Goal: Transaction & Acquisition: Purchase product/service

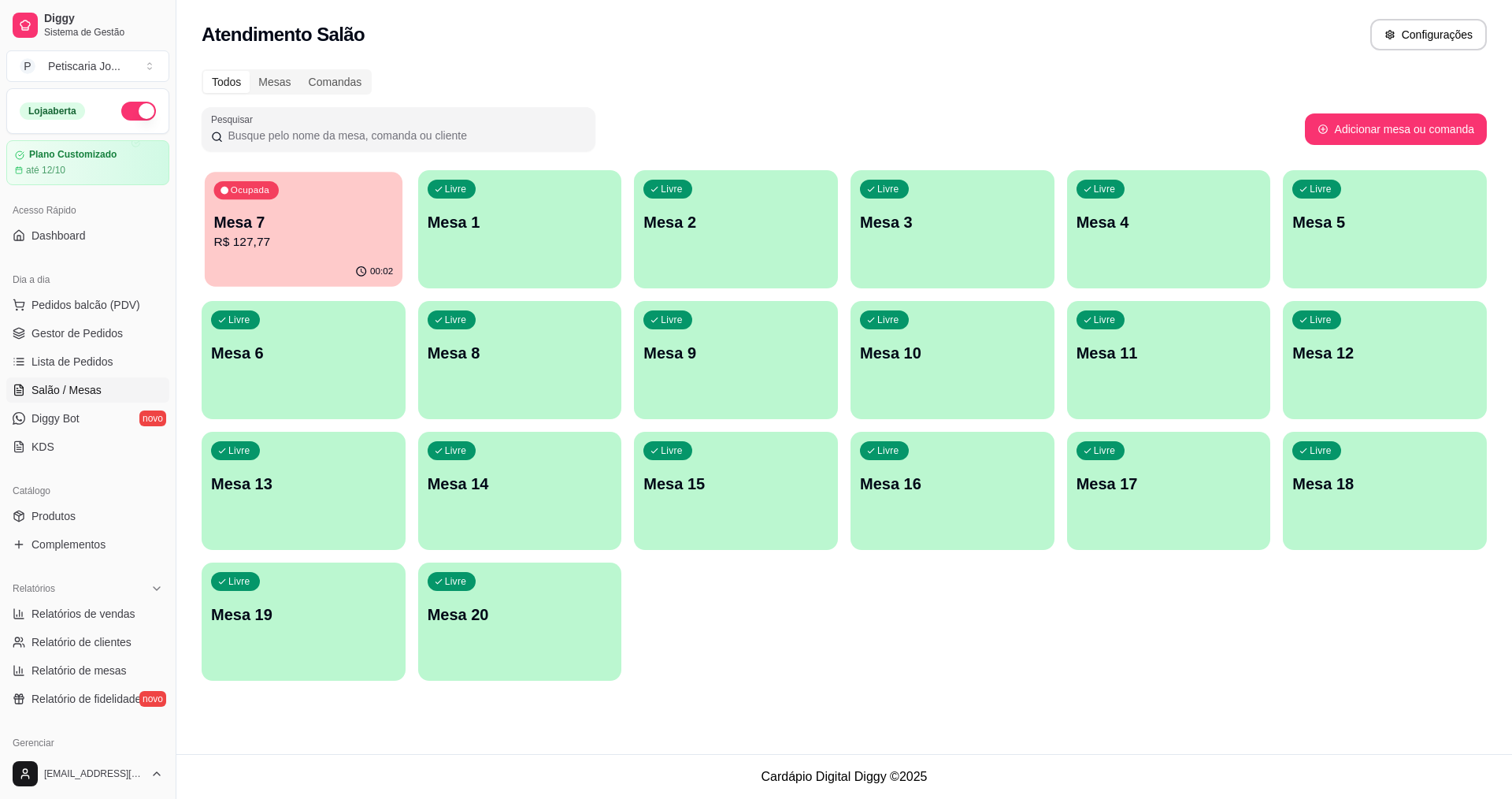
click at [338, 245] on p "R$ 127,77" at bounding box center [304, 242] width 180 height 18
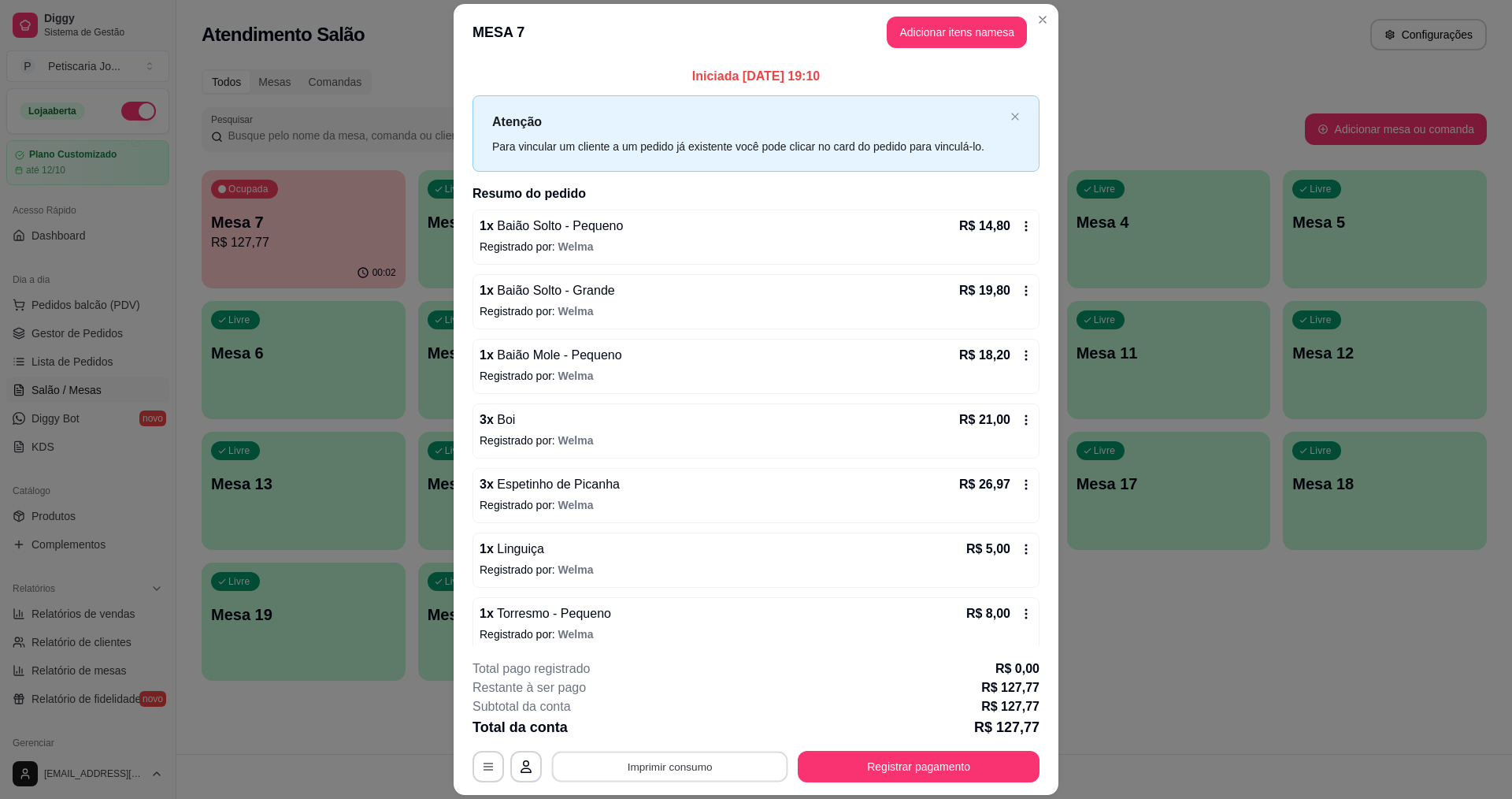
click at [711, 762] on button "Imprimir consumo" at bounding box center [671, 766] width 237 height 30
click at [680, 720] on button "IMPRESSORA" at bounding box center [669, 730] width 114 height 25
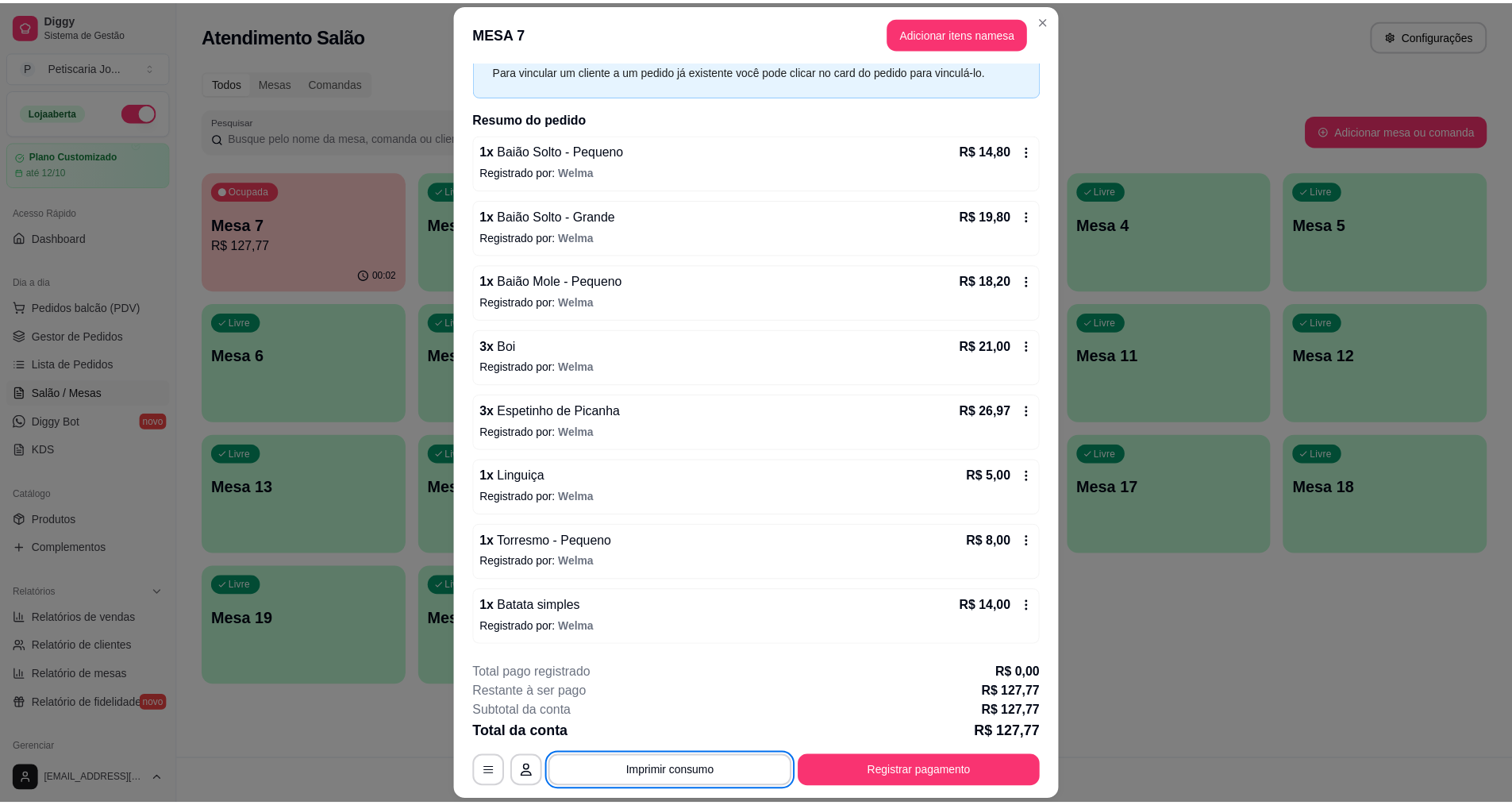
scroll to position [47, 0]
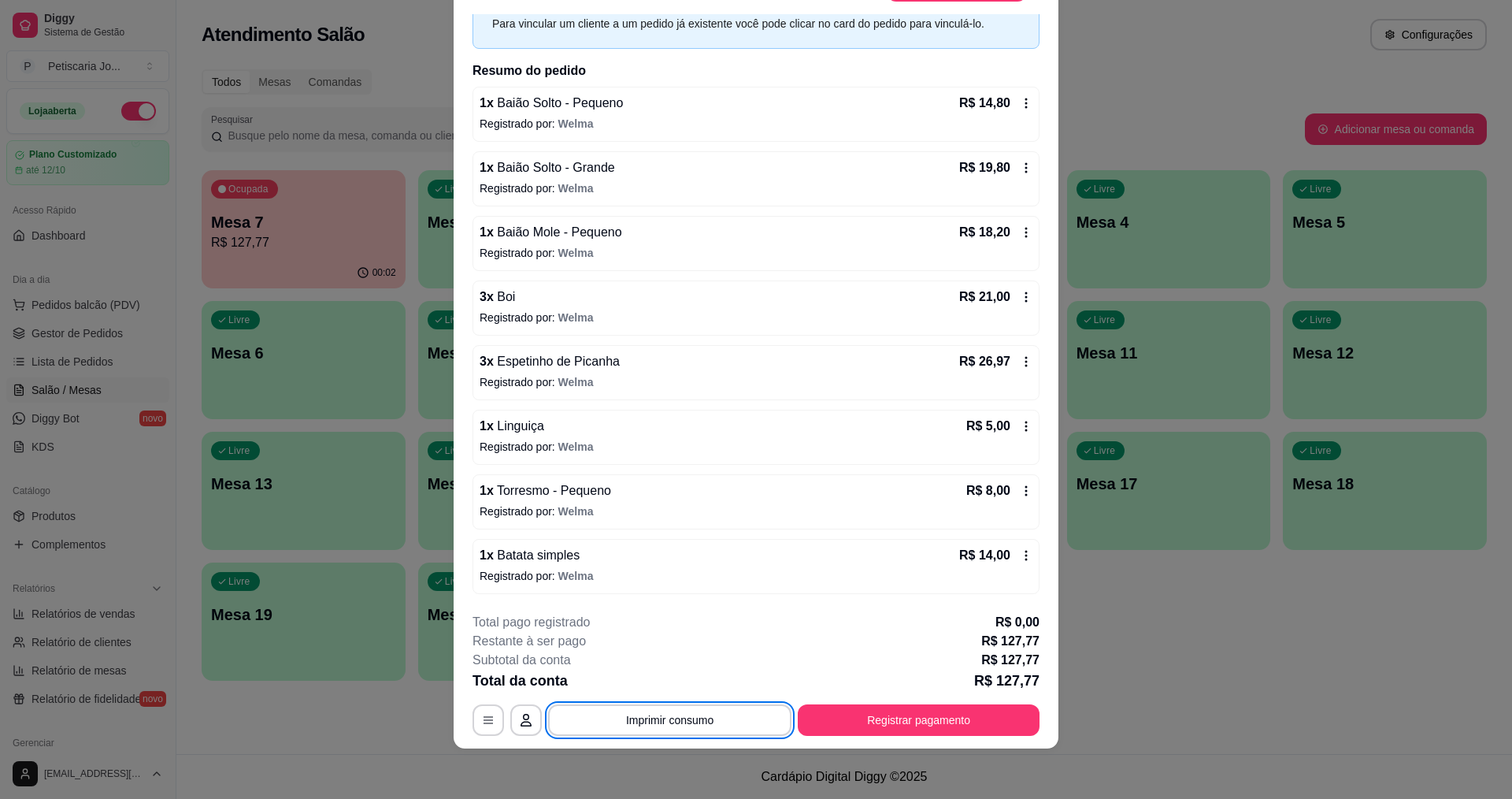
click at [1026, 492] on icon at bounding box center [1026, 491] width 2 height 10
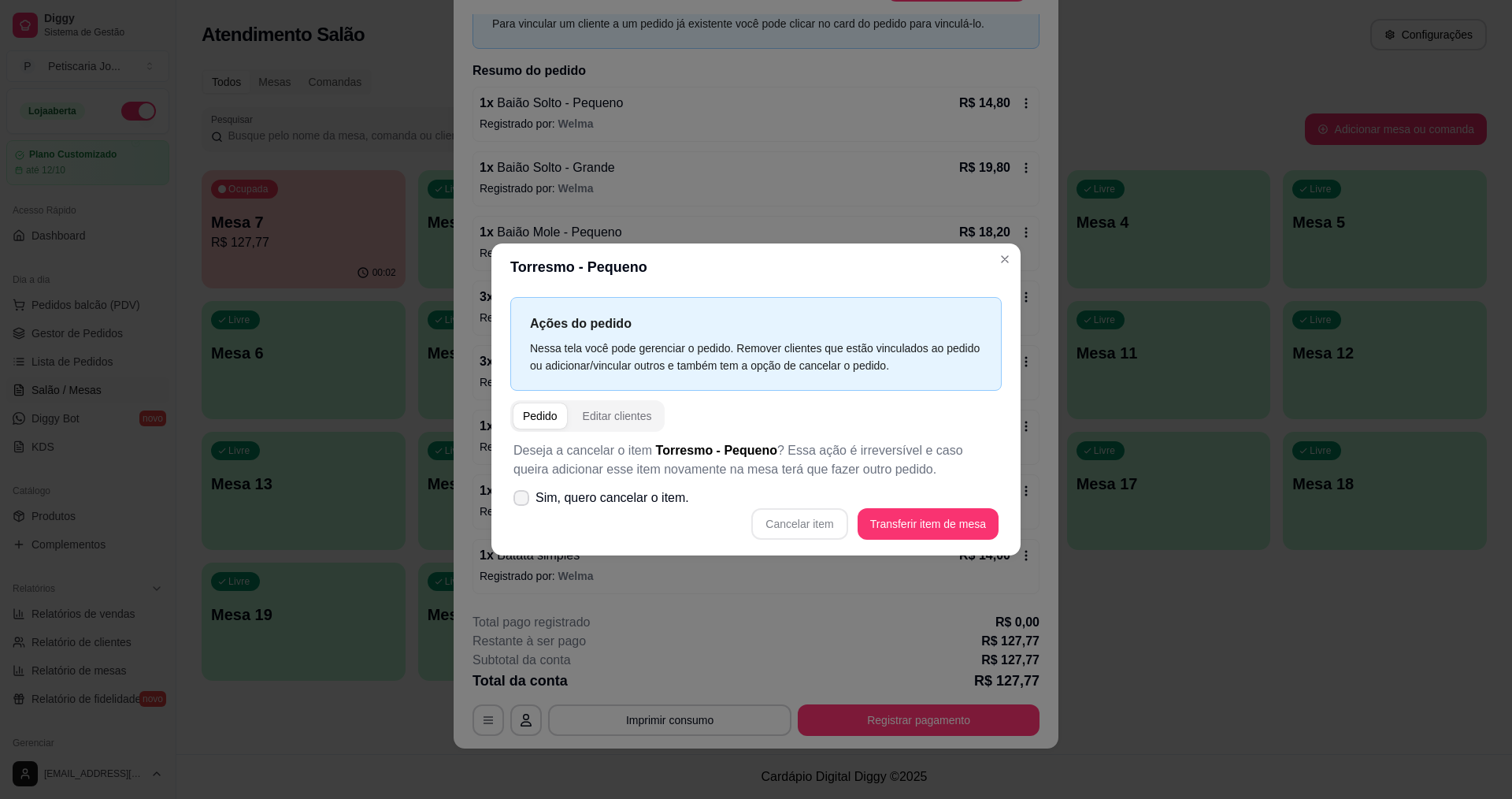
click at [520, 496] on icon at bounding box center [521, 498] width 12 height 10
click at [520, 501] on input "Sim, quero cancelar o item." at bounding box center [518, 506] width 10 height 10
checkbox input "true"
click at [822, 529] on button "Cancelar item" at bounding box center [799, 524] width 96 height 31
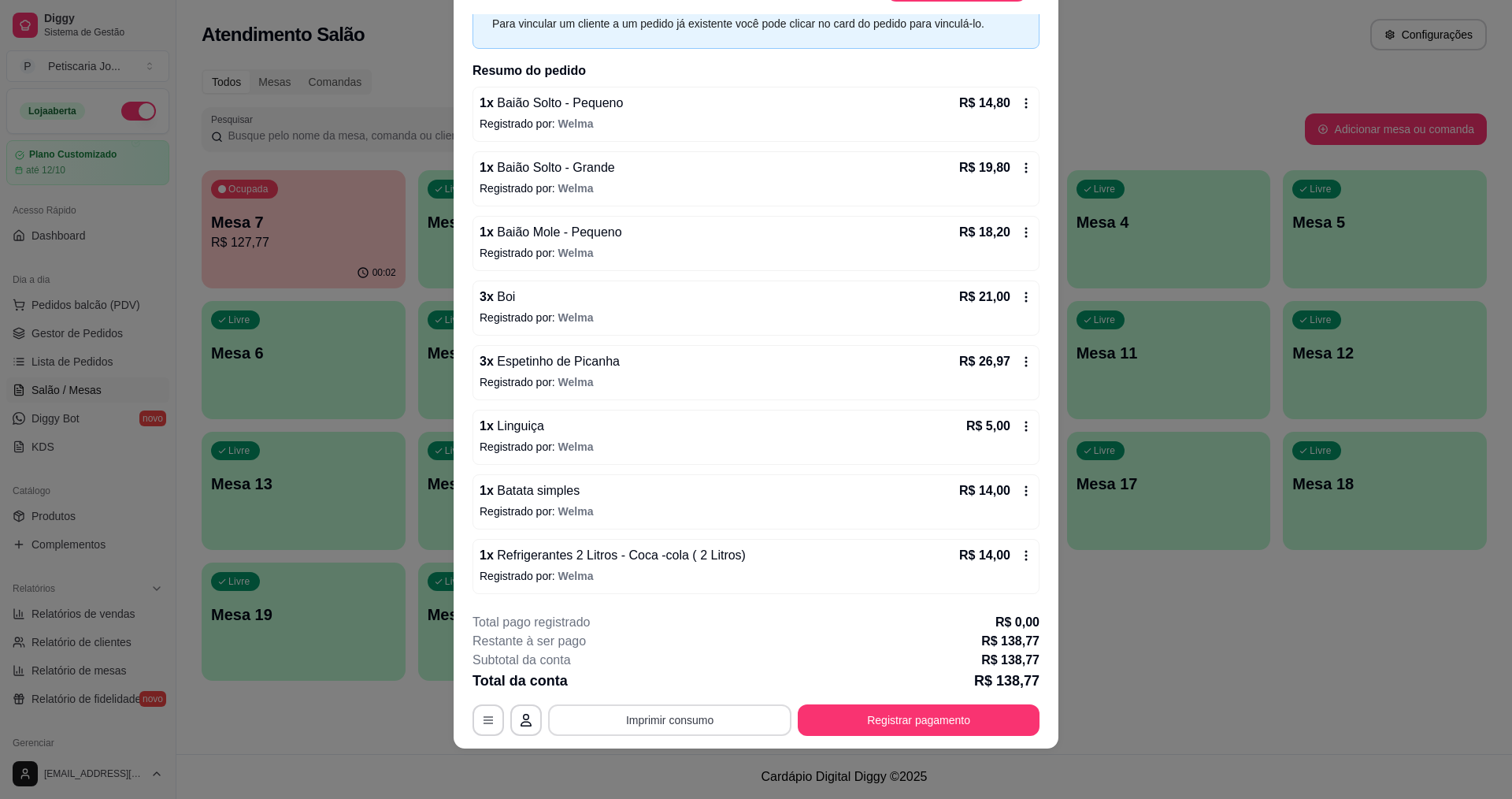
click at [676, 724] on button "Imprimir consumo" at bounding box center [670, 720] width 243 height 31
click at [677, 677] on button "IMPRESSORA" at bounding box center [669, 684] width 110 height 25
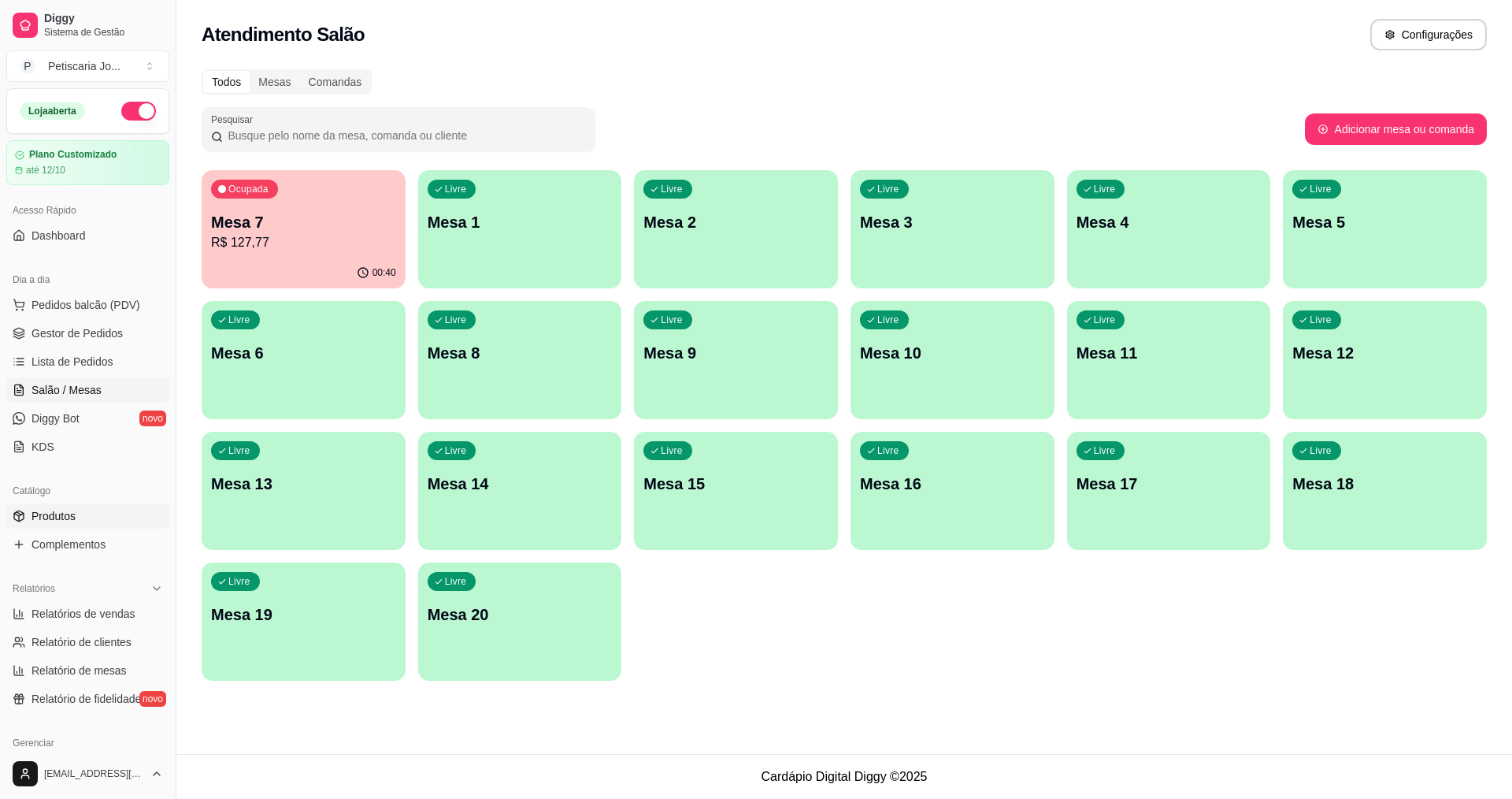
click at [60, 510] on span "Produtos" at bounding box center [53, 515] width 44 height 16
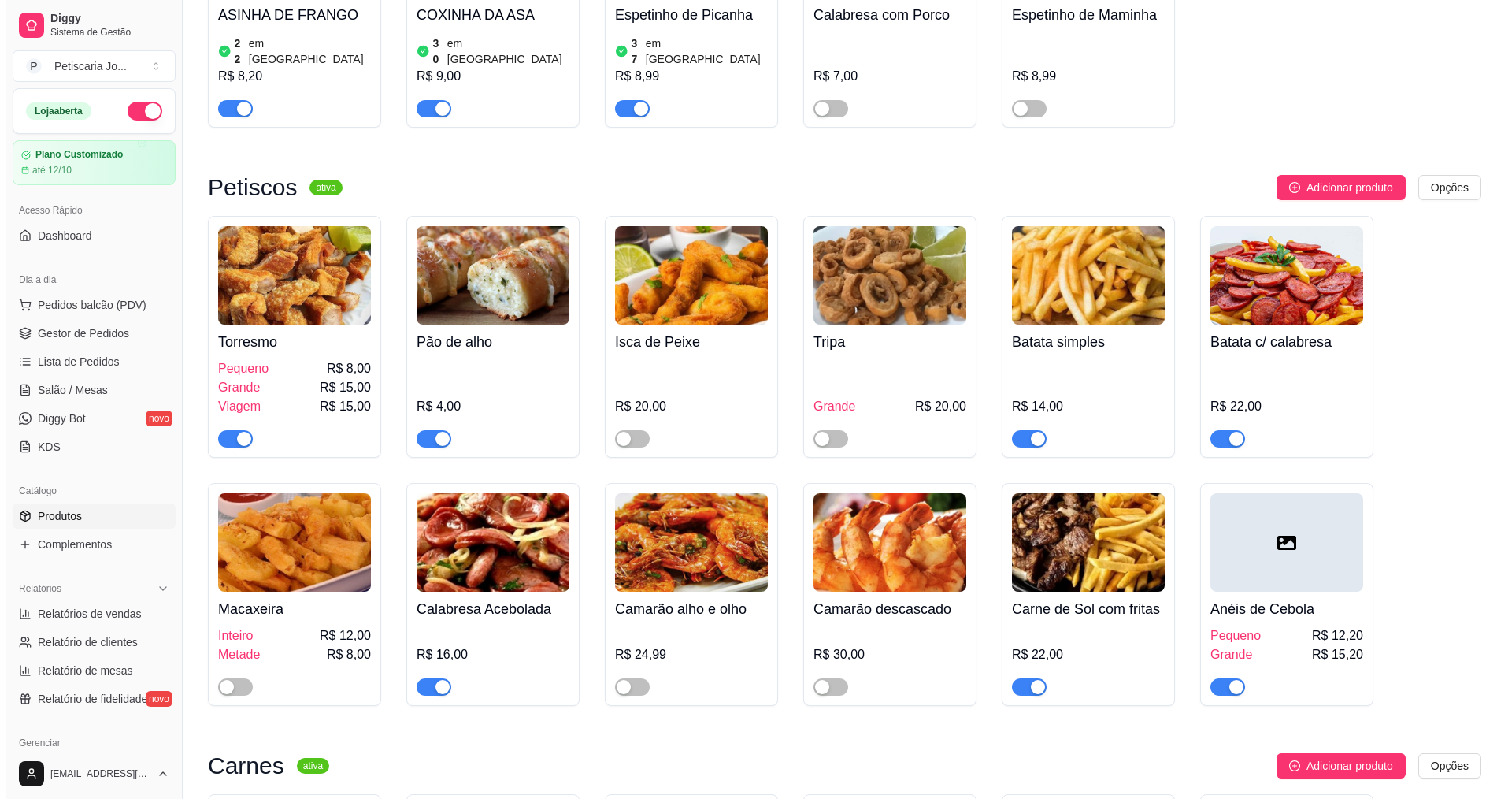
scroll to position [1891, 0]
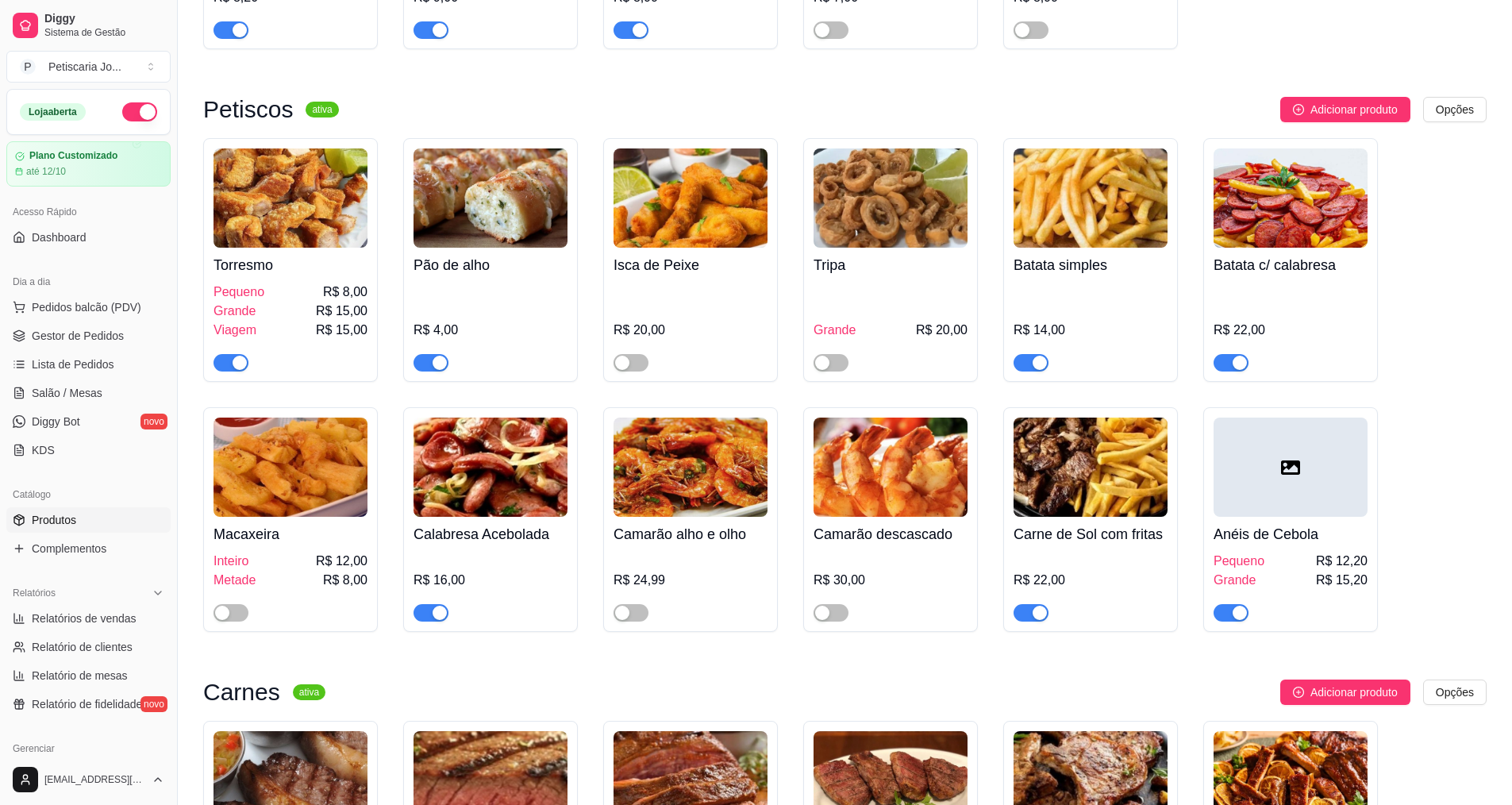
click at [1038, 355] on div "button" at bounding box center [1039, 362] width 14 height 14
click at [1232, 355] on div "button" at bounding box center [1239, 362] width 14 height 14
click at [1025, 604] on span "button" at bounding box center [1031, 612] width 35 height 17
click at [51, 307] on span "Pedidos balcão (PDV)" at bounding box center [86, 306] width 109 height 16
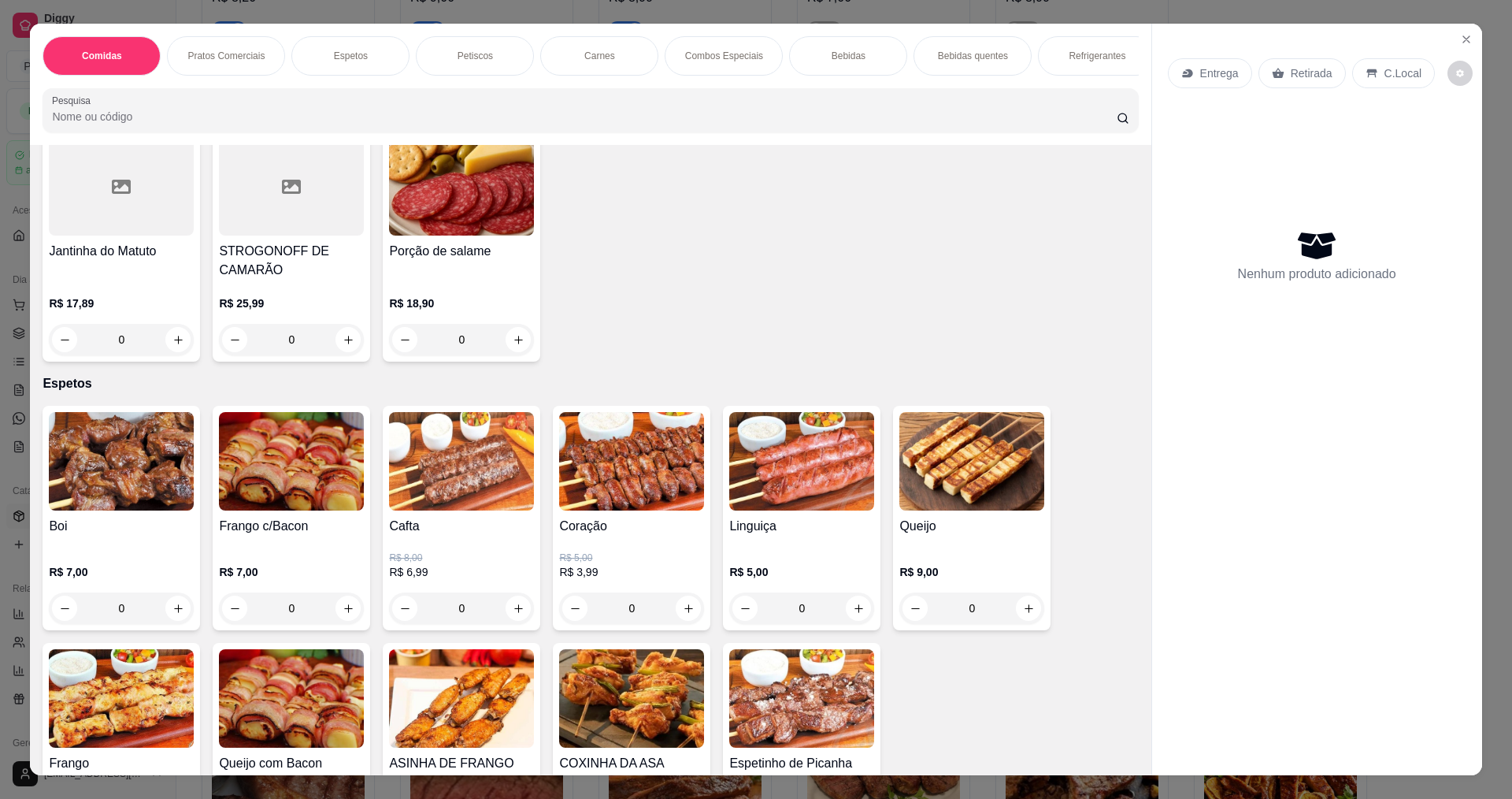
scroll to position [473, 0]
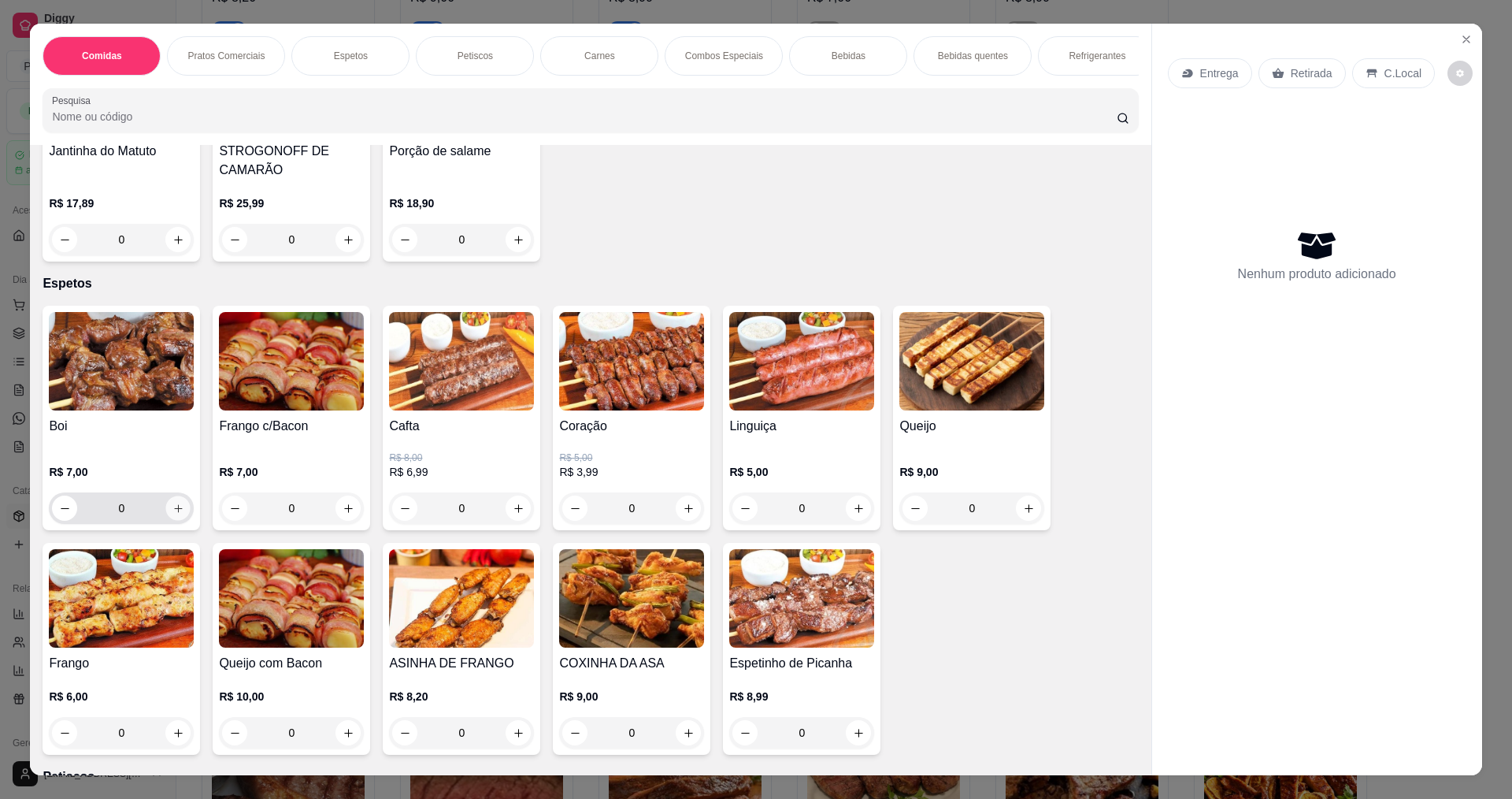
click at [174, 515] on icon "increase-product-quantity" at bounding box center [178, 508] width 12 height 12
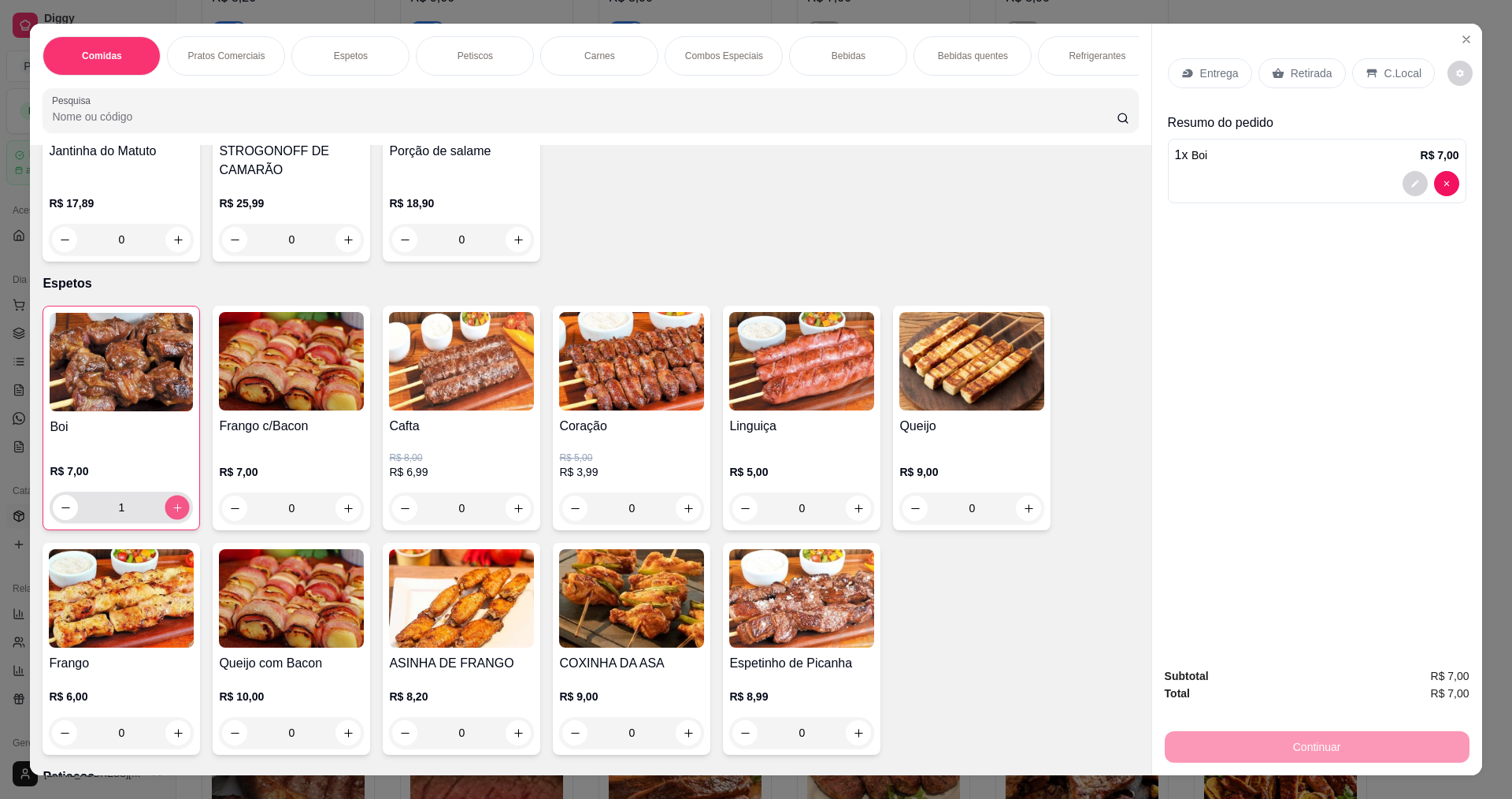
click at [174, 514] on icon "increase-product-quantity" at bounding box center [177, 507] width 12 height 12
type input "2"
click at [1204, 75] on p "Entrega" at bounding box center [1219, 73] width 39 height 16
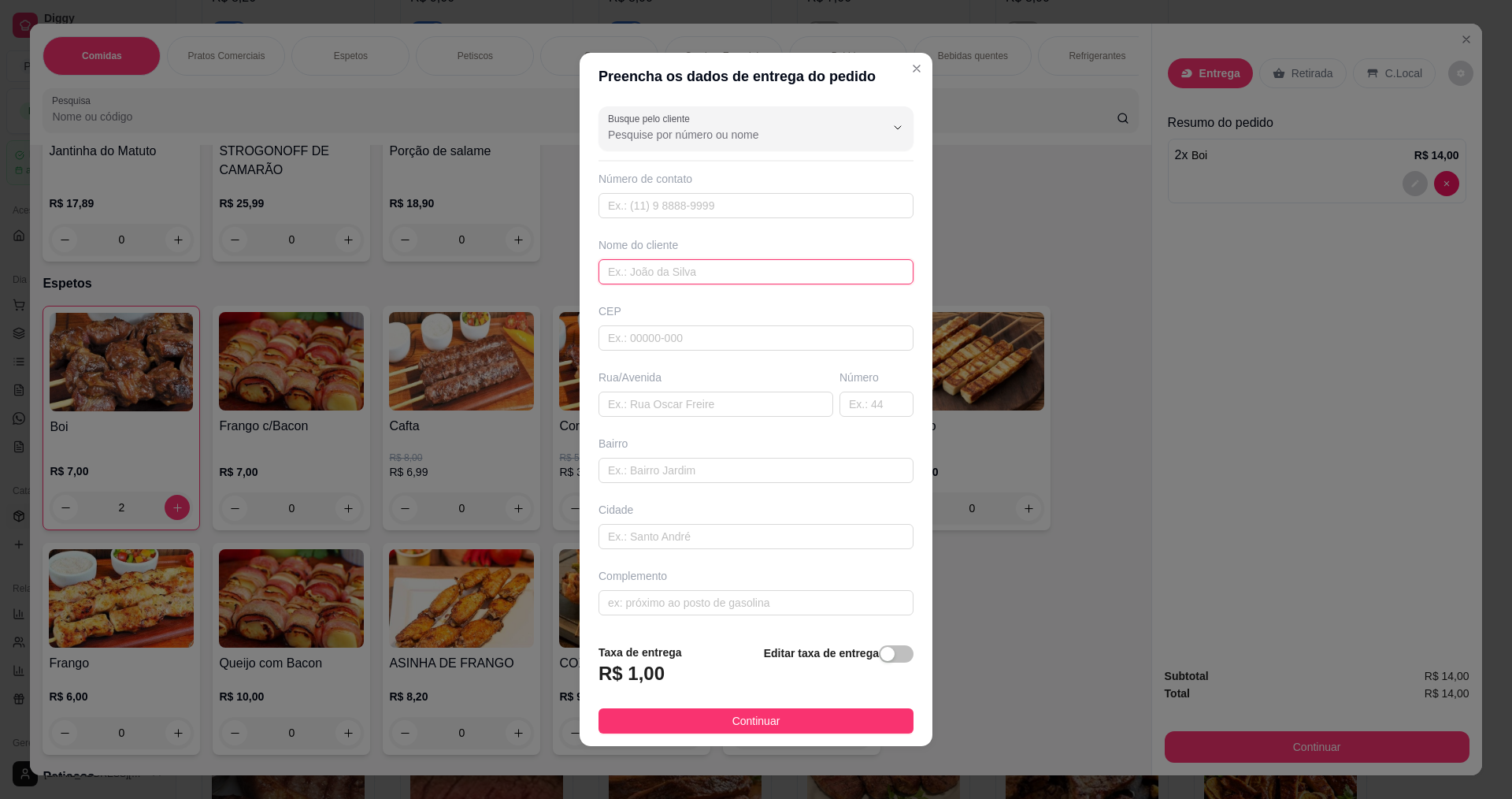
click at [704, 281] on input "text" at bounding box center [755, 271] width 315 height 25
type input "jarbas"
click at [716, 400] on input "text" at bounding box center [716, 404] width 235 height 25
type input "[PERSON_NAME]"
click at [859, 400] on input "text" at bounding box center [877, 404] width 74 height 25
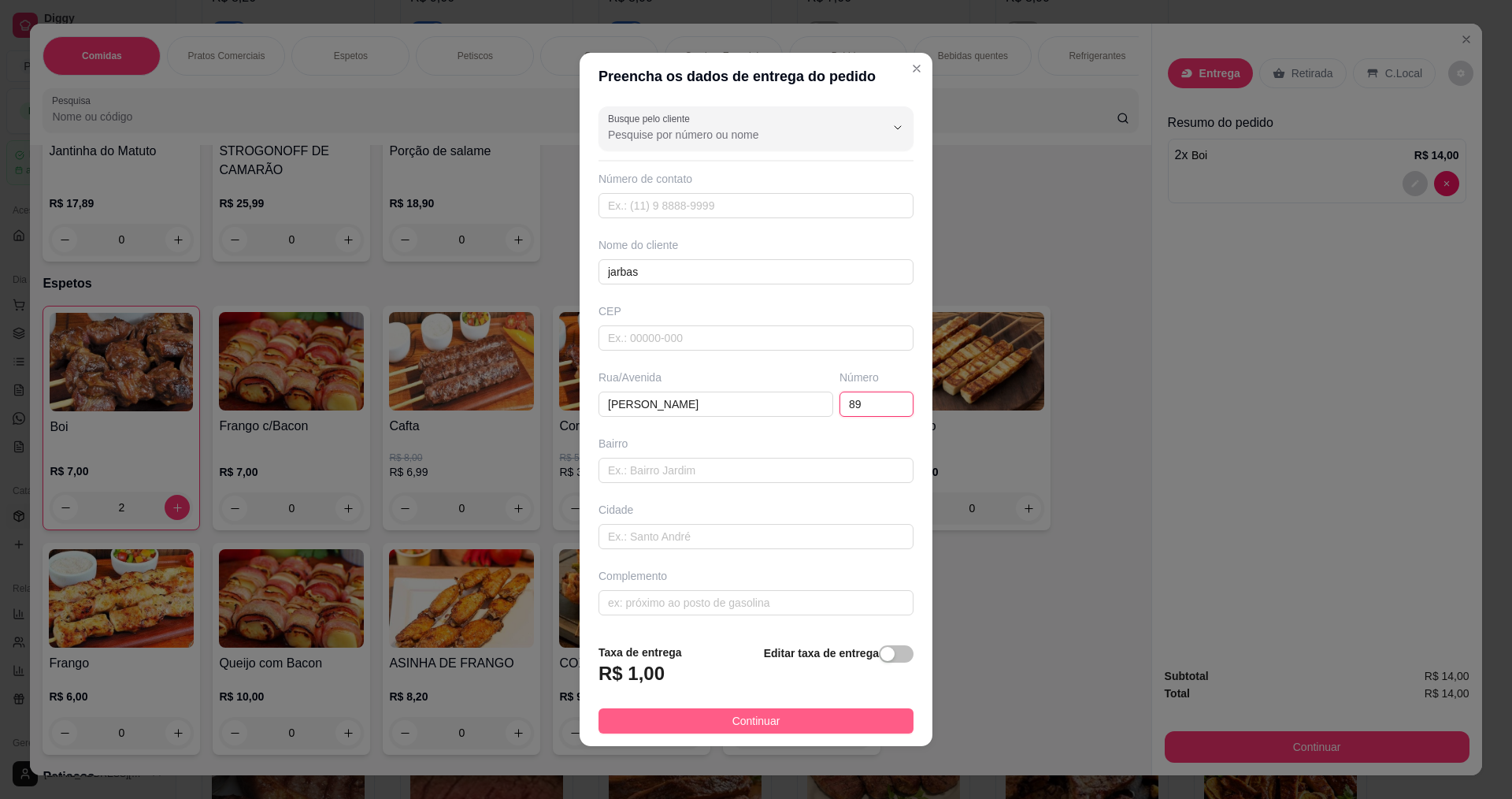
type input "89"
click at [780, 722] on button "Continuar" at bounding box center [755, 721] width 315 height 25
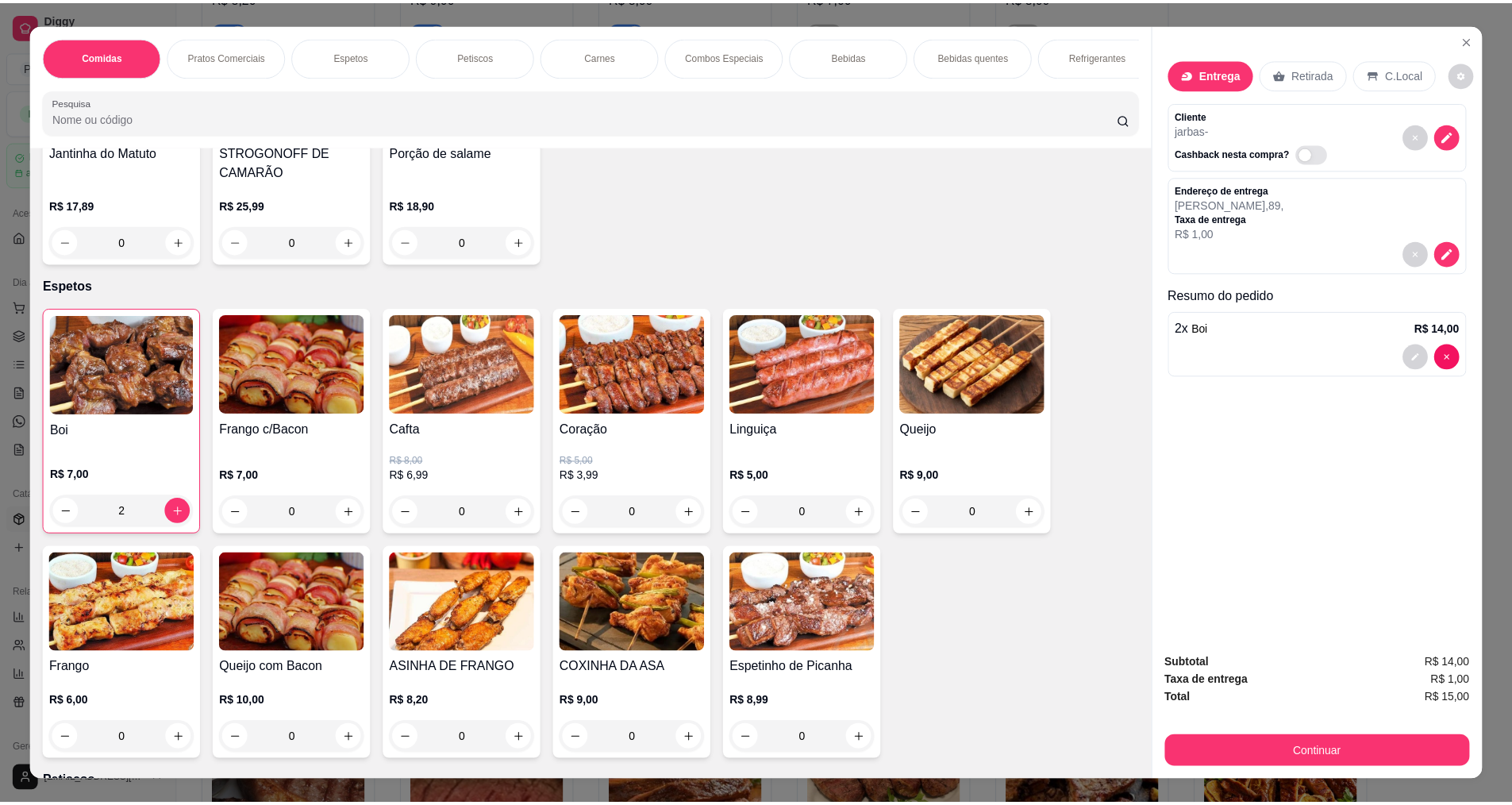
scroll to position [27, 0]
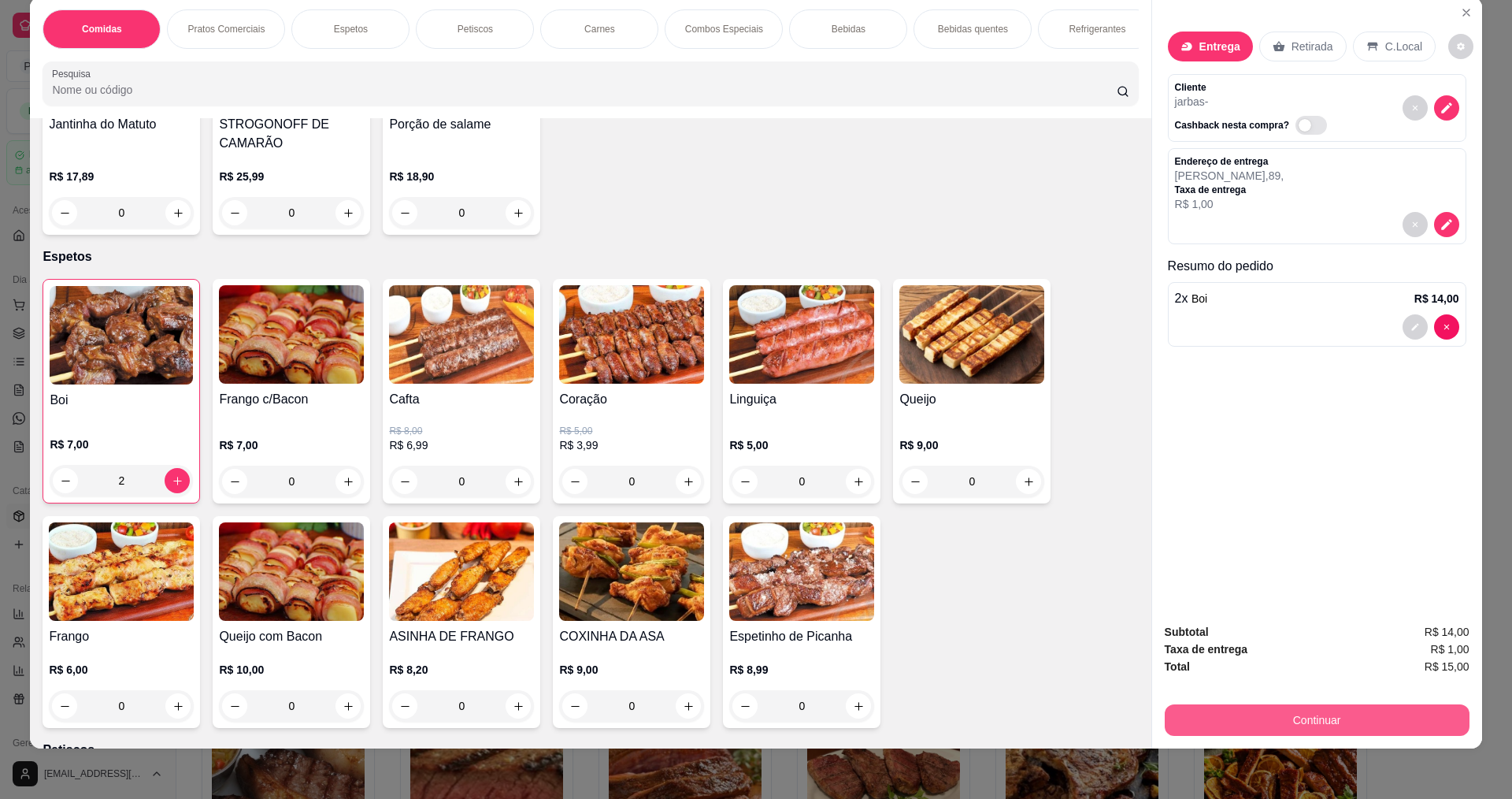
click at [1364, 717] on button "Continuar" at bounding box center [1316, 720] width 305 height 31
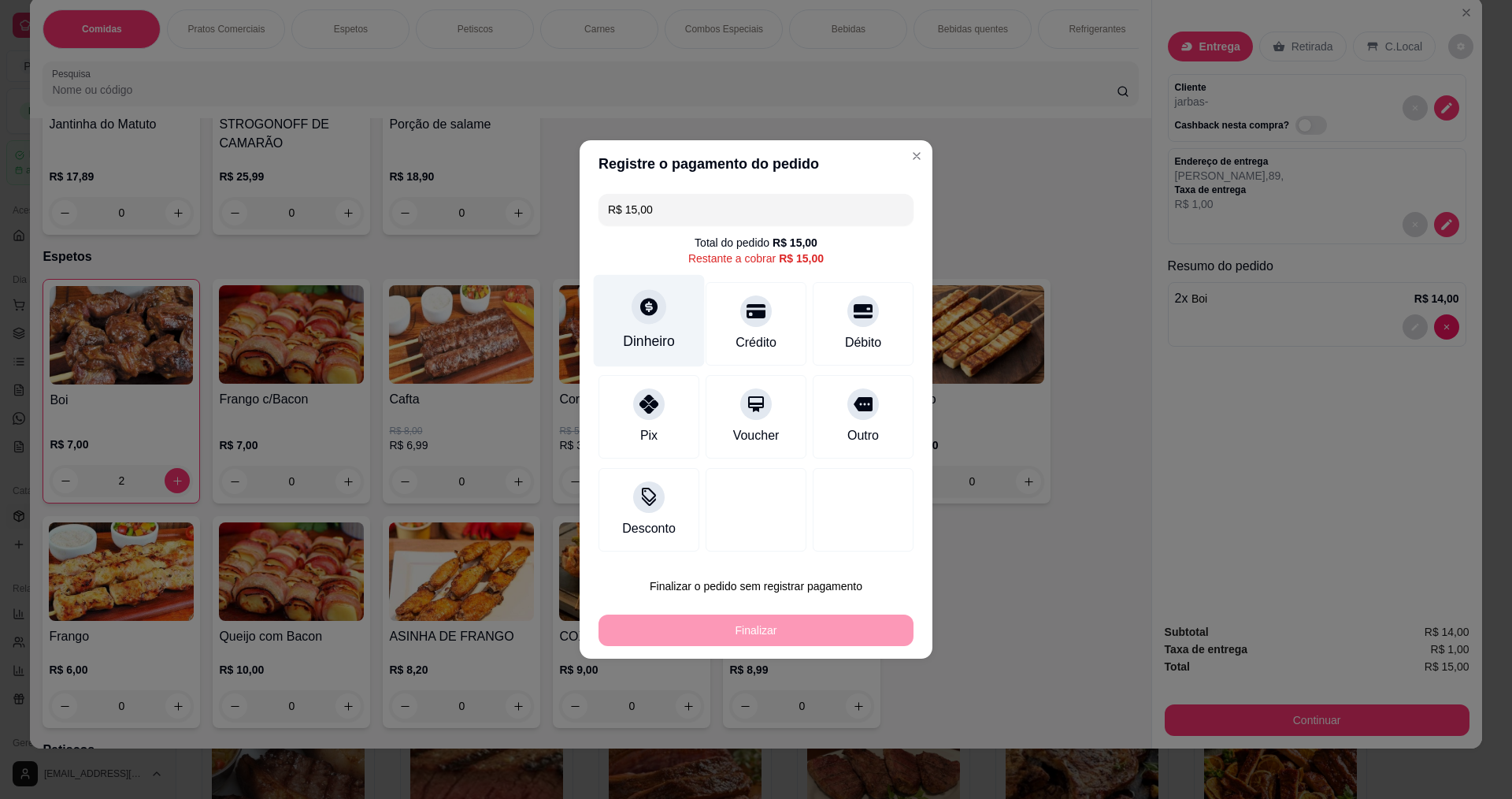
click at [665, 328] on div "Dinheiro" at bounding box center [649, 321] width 111 height 92
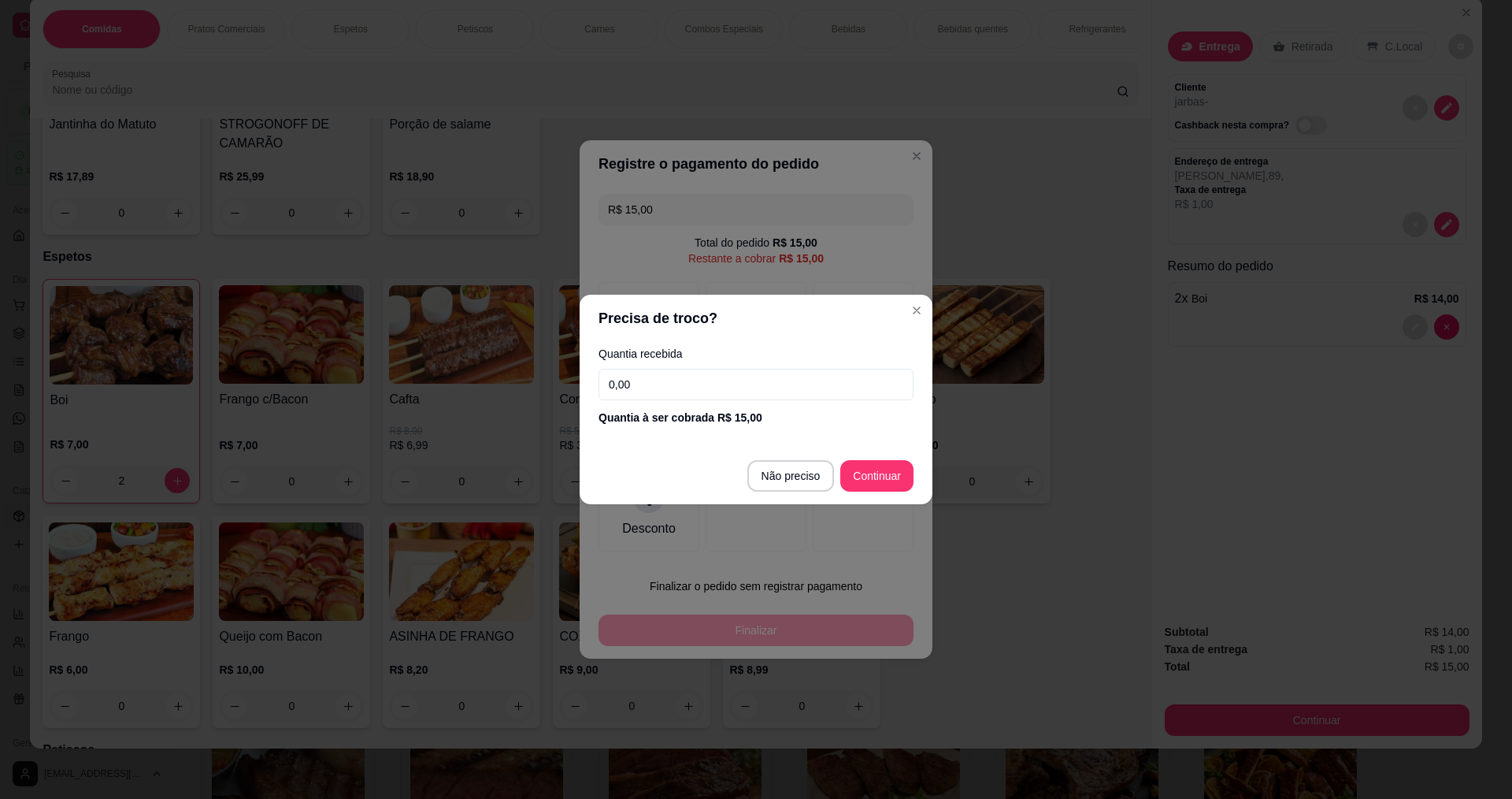
click at [699, 390] on input "0,00" at bounding box center [755, 385] width 315 height 31
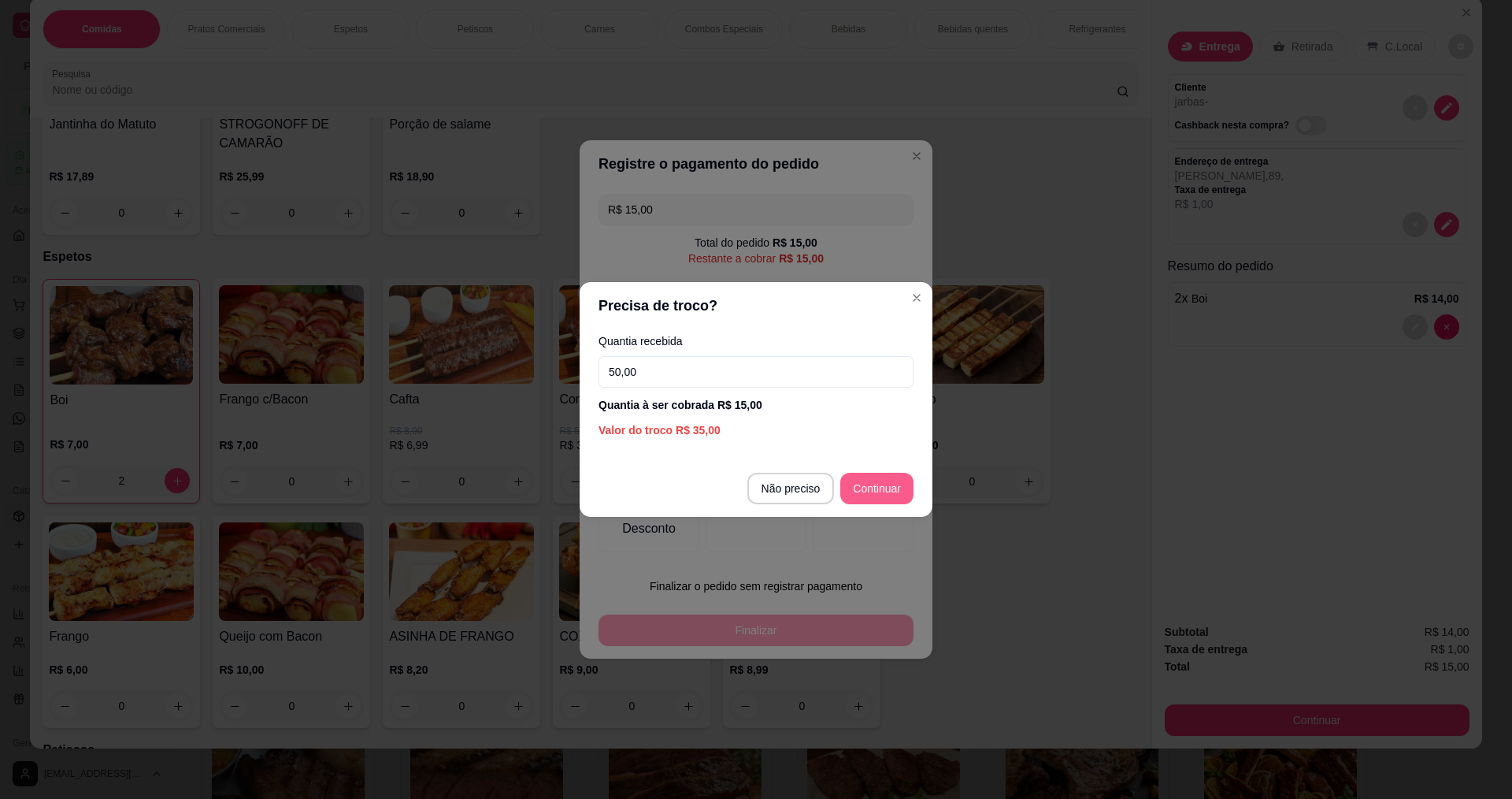
type input "50,00"
type input "R$ 0,00"
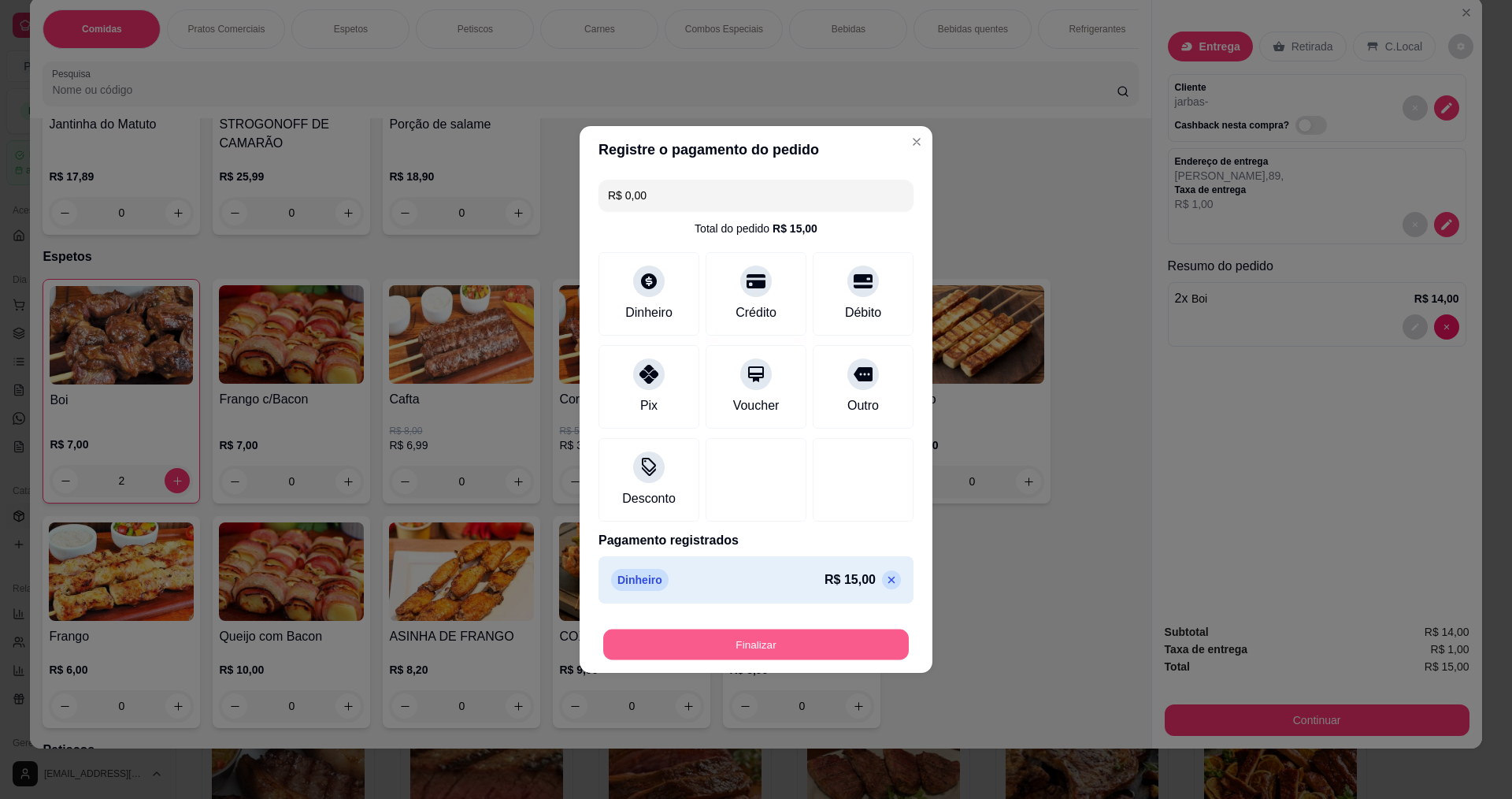
click at [801, 649] on button "Finalizar" at bounding box center [756, 644] width 306 height 30
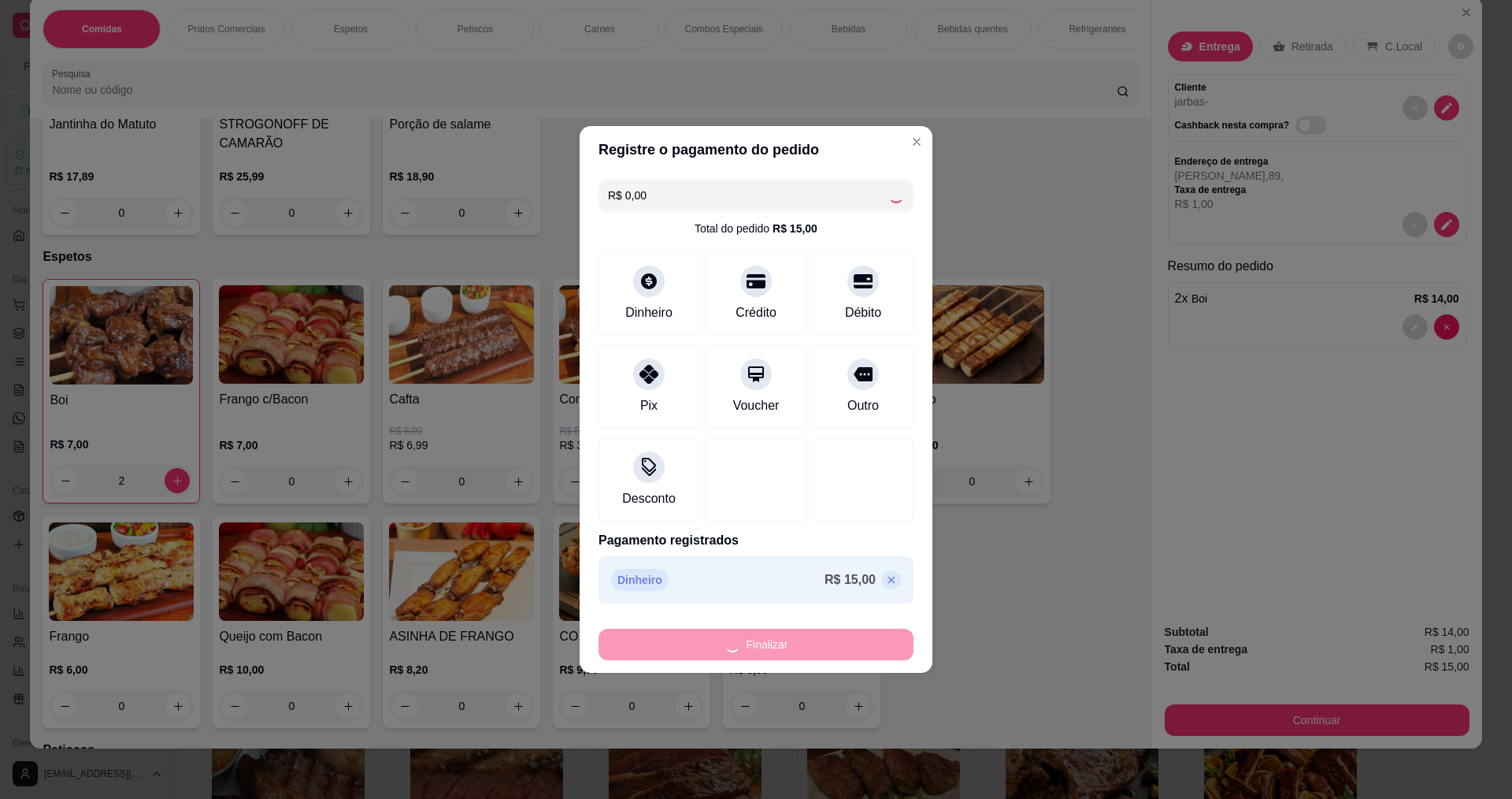
type input "0"
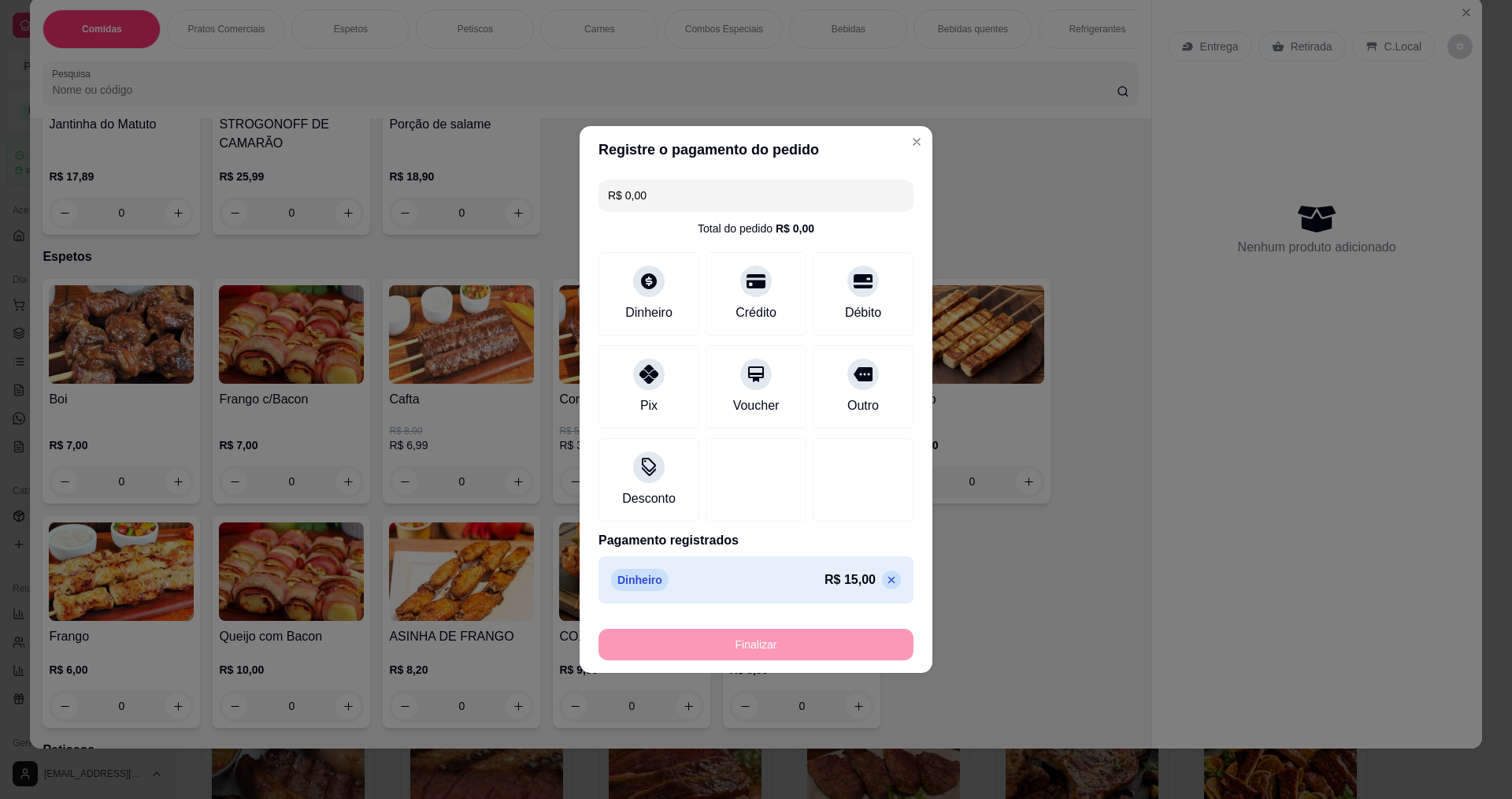
type input "-R$ 15,00"
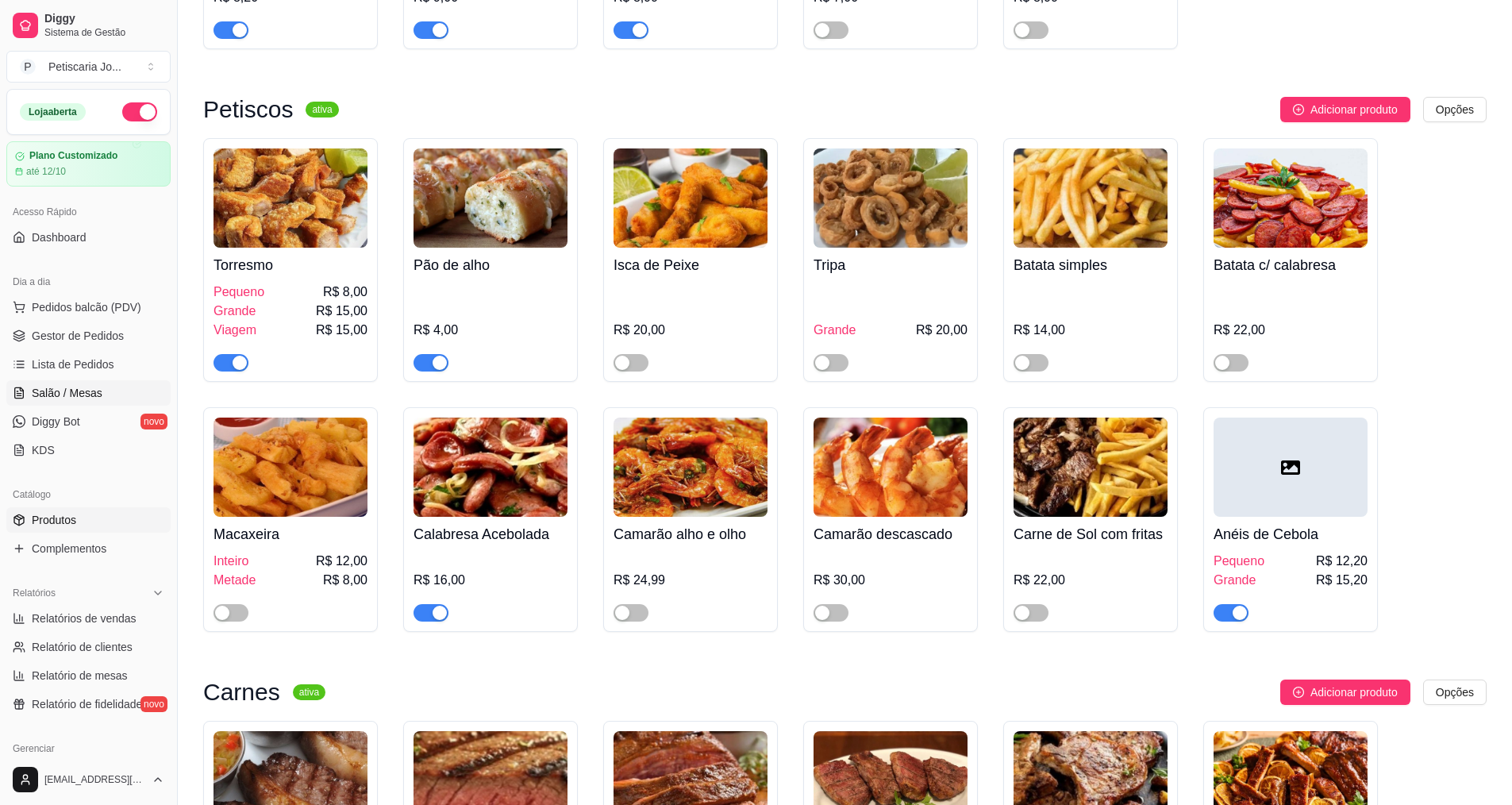
click at [64, 402] on link "Salão / Mesas" at bounding box center [89, 393] width 164 height 26
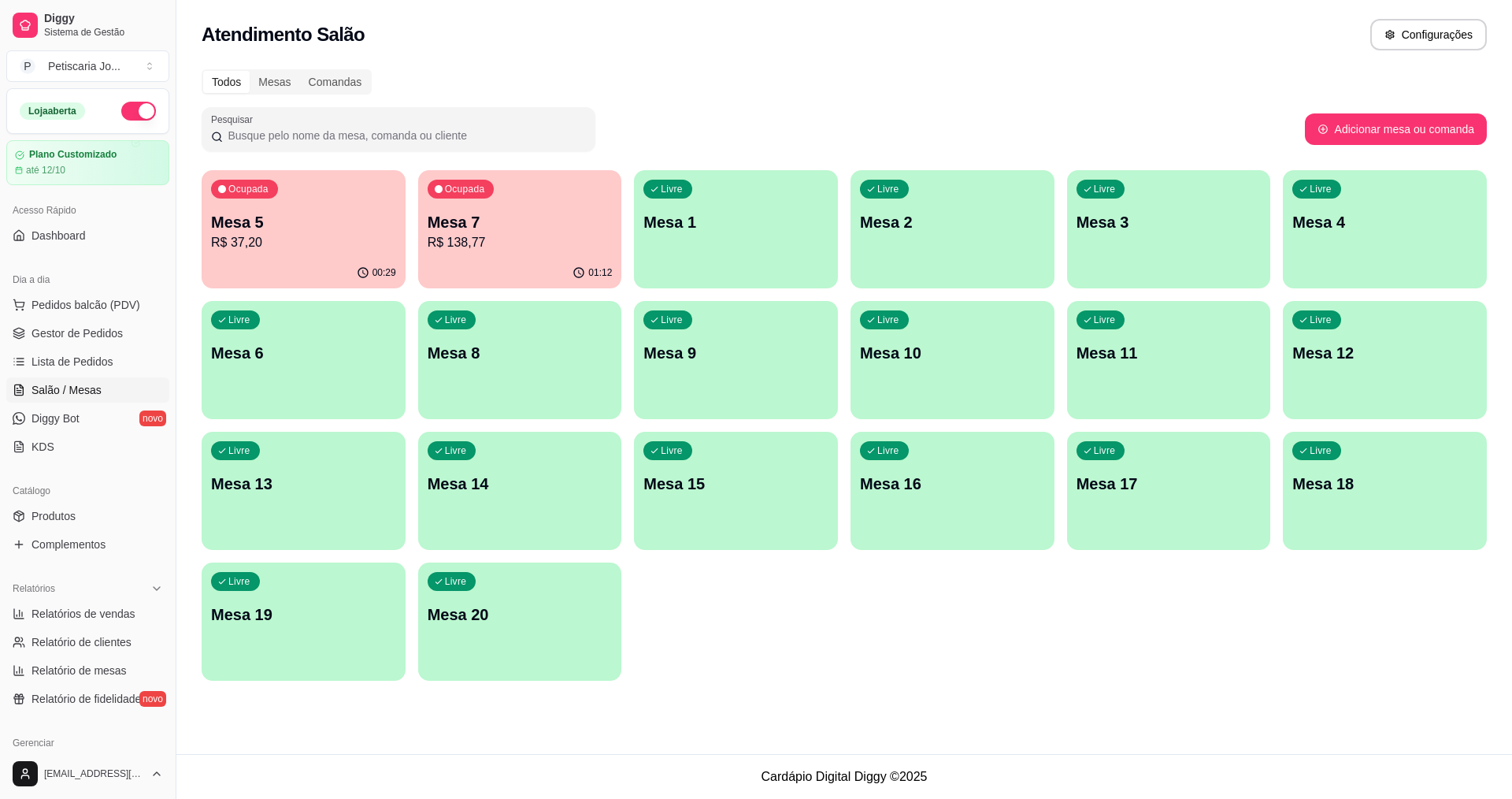
click at [528, 301] on div "Ocupada Mesa 5 R$ 37,20 00:29 Ocupada Mesa 7 R$ 138,77 01:12 Livre Mesa 1 Livre…" at bounding box center [844, 425] width 1285 height 510
click at [540, 256] on div "Ocupada Mesa 7 R$ 138,77" at bounding box center [520, 214] width 204 height 87
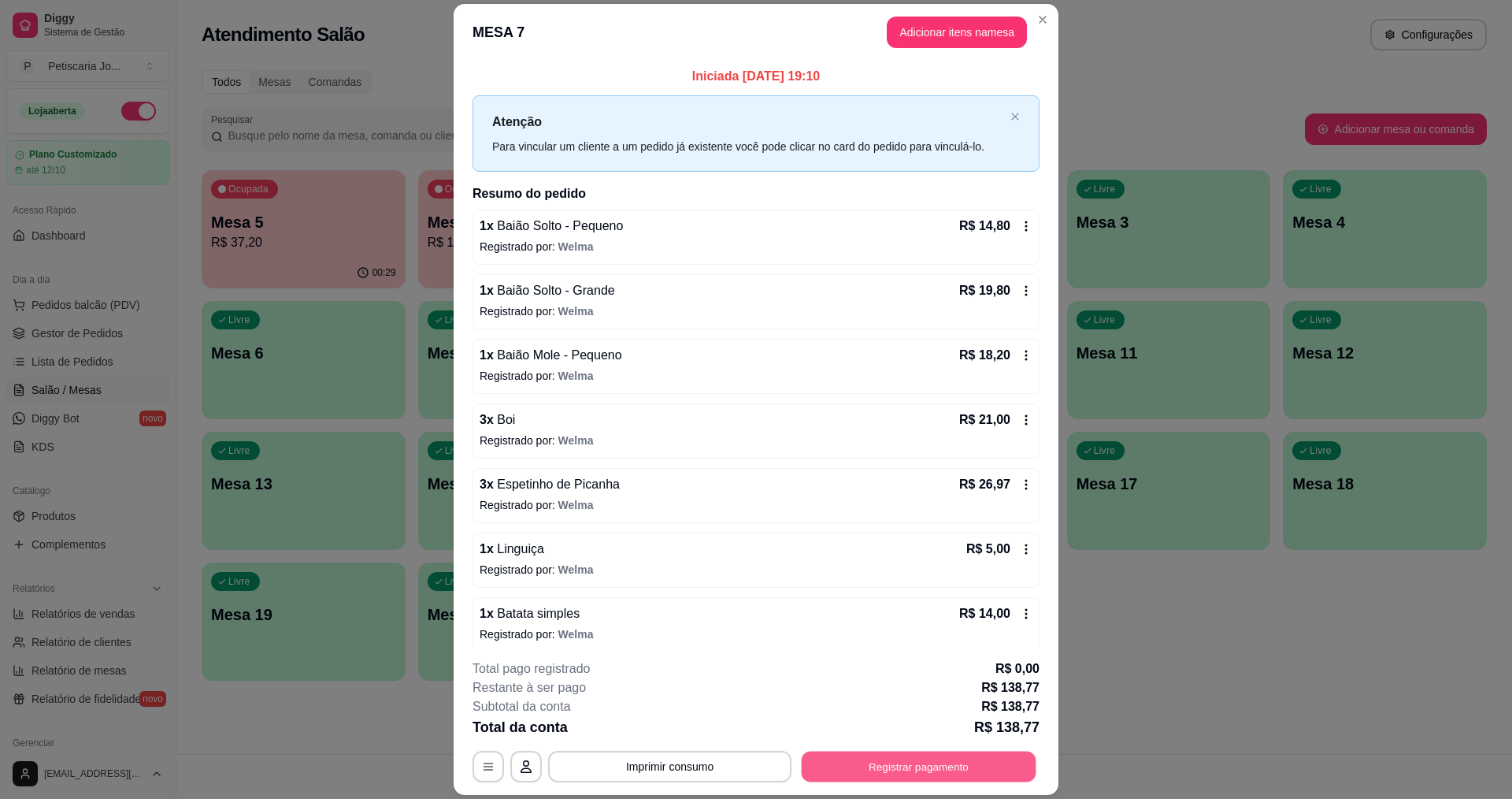
click at [859, 766] on button "Registrar pagamento" at bounding box center [920, 766] width 235 height 30
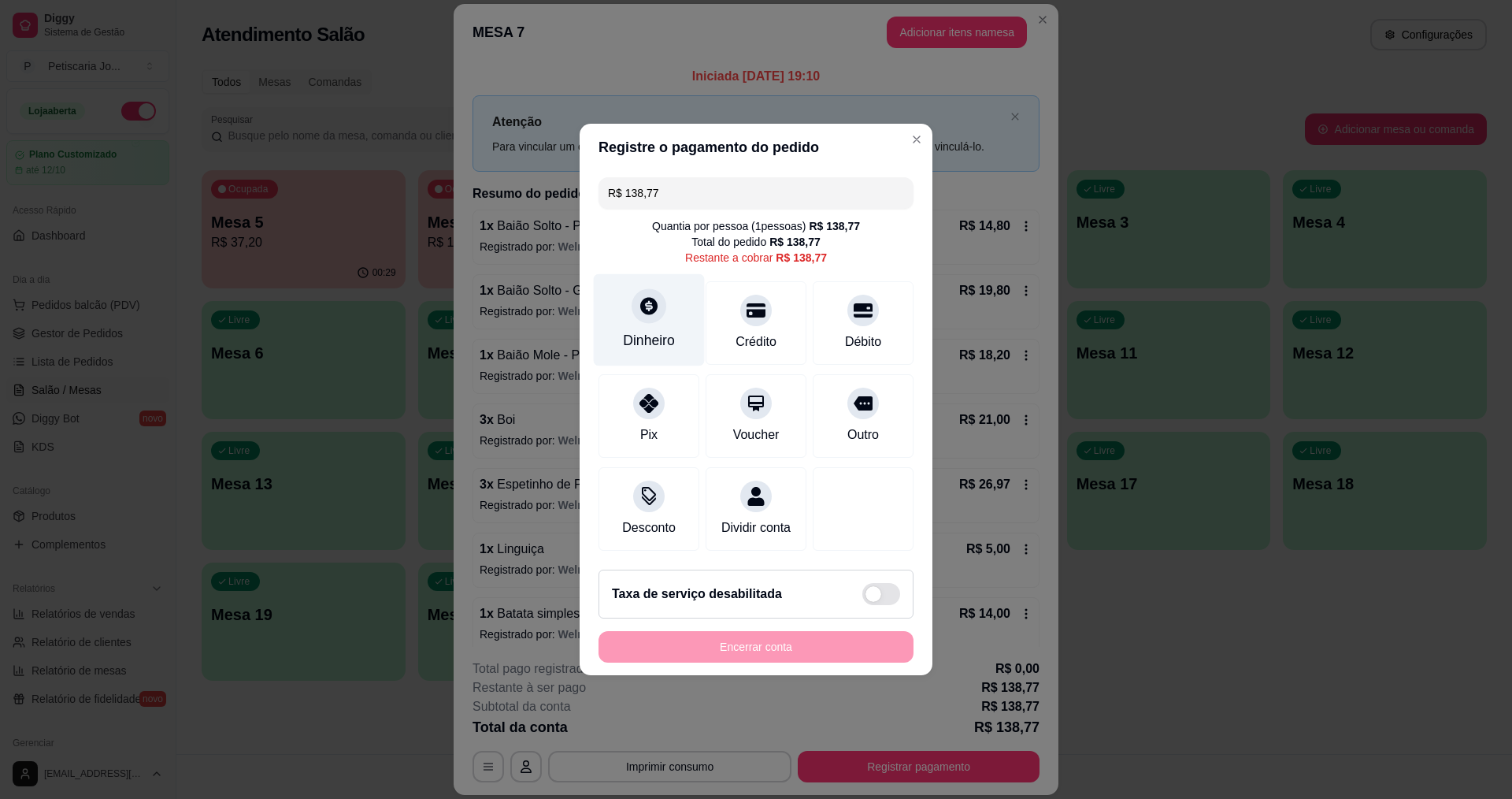
click at [677, 314] on div "Dinheiro" at bounding box center [649, 321] width 111 height 92
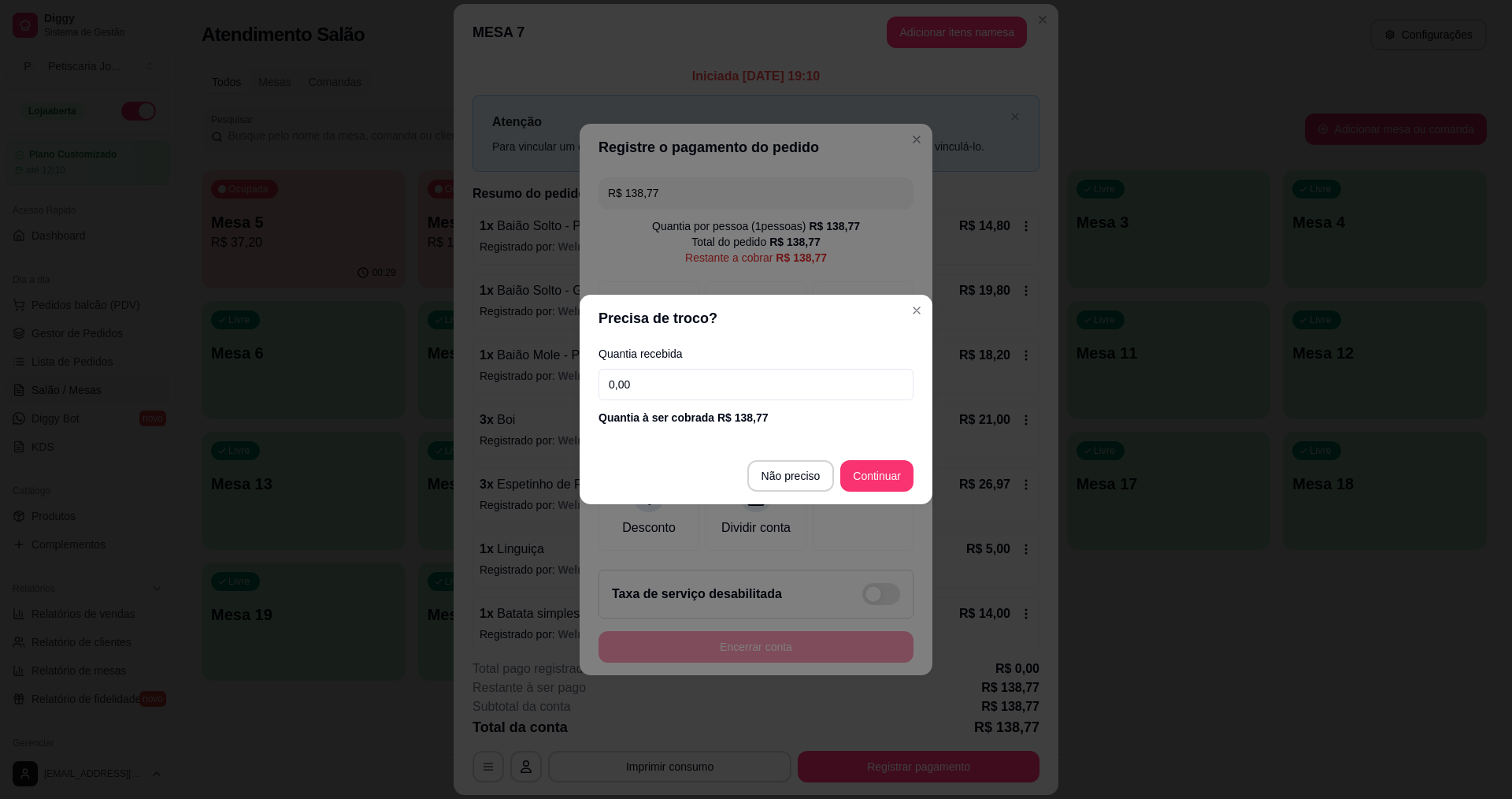
click at [703, 383] on input "0,00" at bounding box center [755, 385] width 315 height 31
type input "100,00"
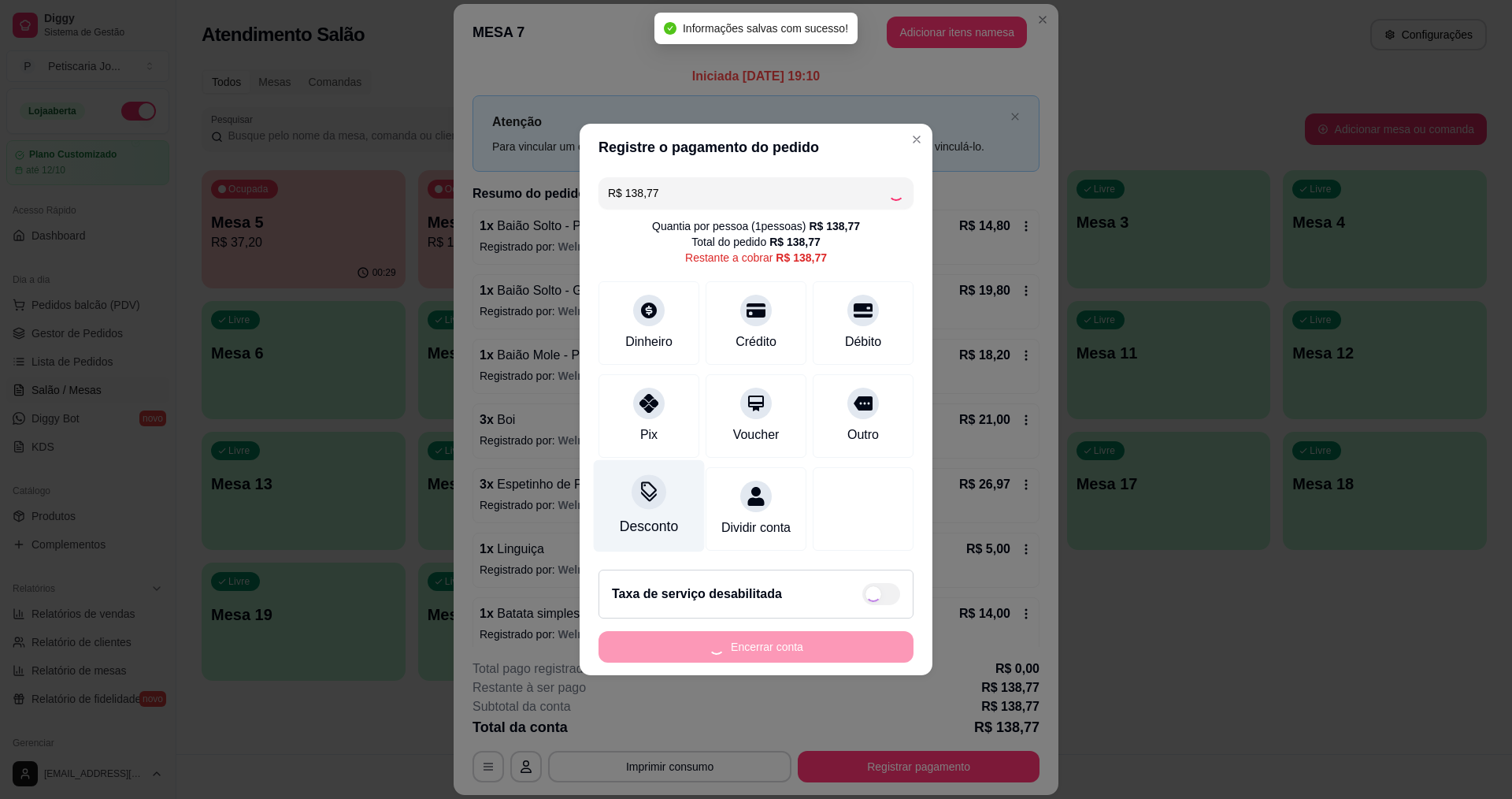
type input "R$ 0,00"
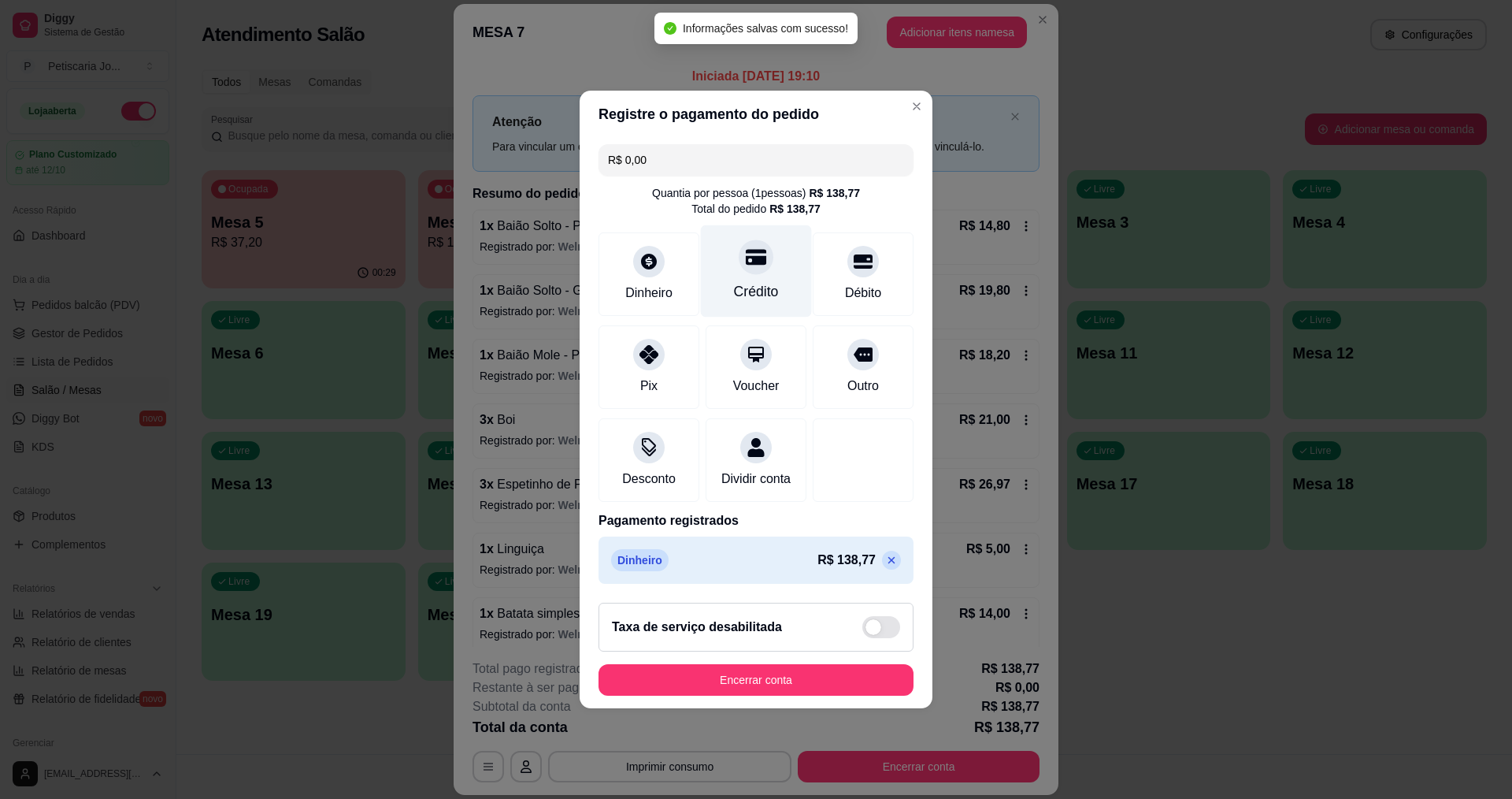
click at [747, 258] on div at bounding box center [756, 256] width 35 height 35
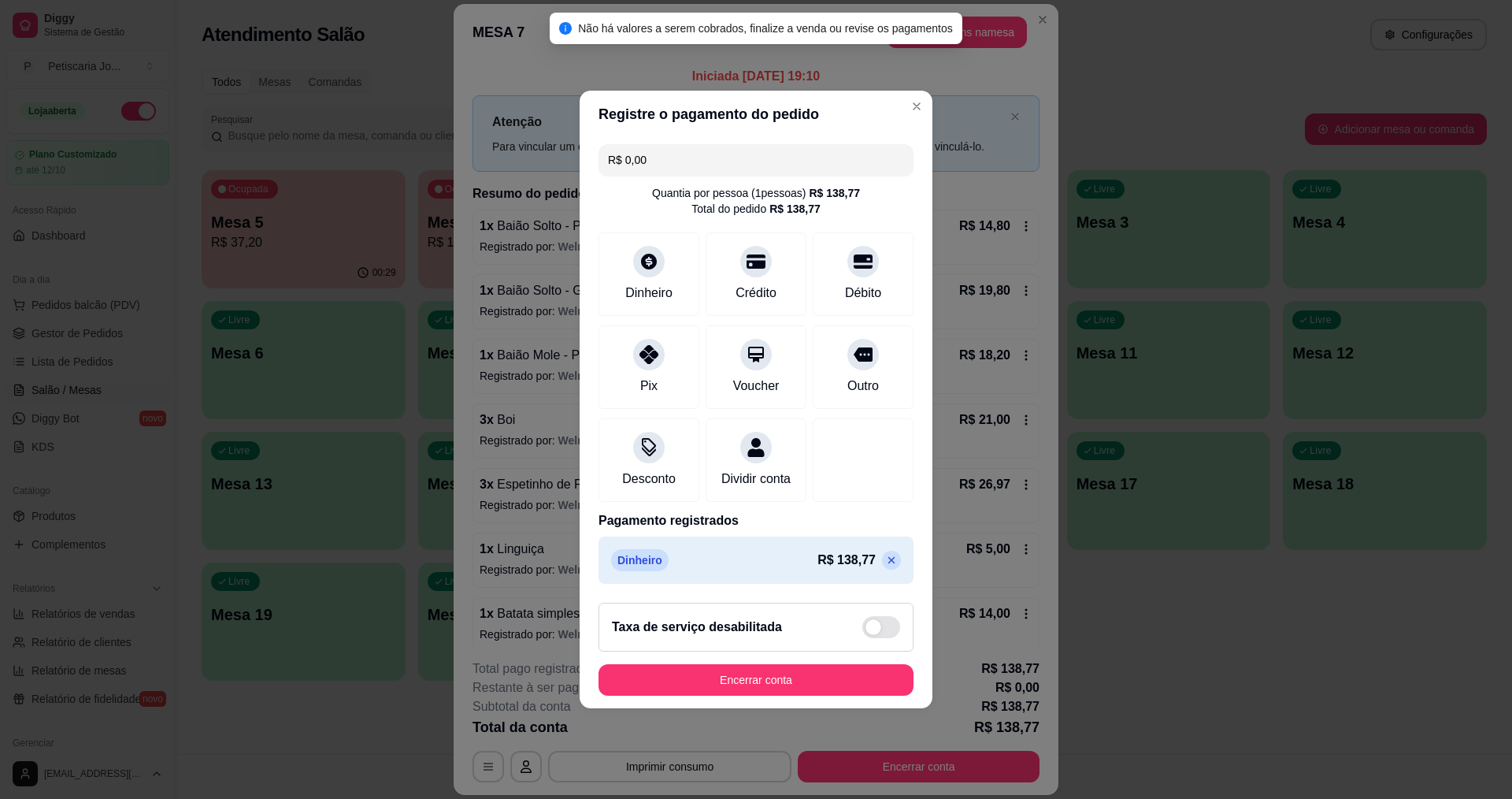
click at [754, 708] on footer "Taxa de serviço desabilitada Encerrar conta" at bounding box center [755, 649] width 353 height 118
click at [751, 652] on div "Taxa de serviço desabilitada" at bounding box center [755, 626] width 315 height 48
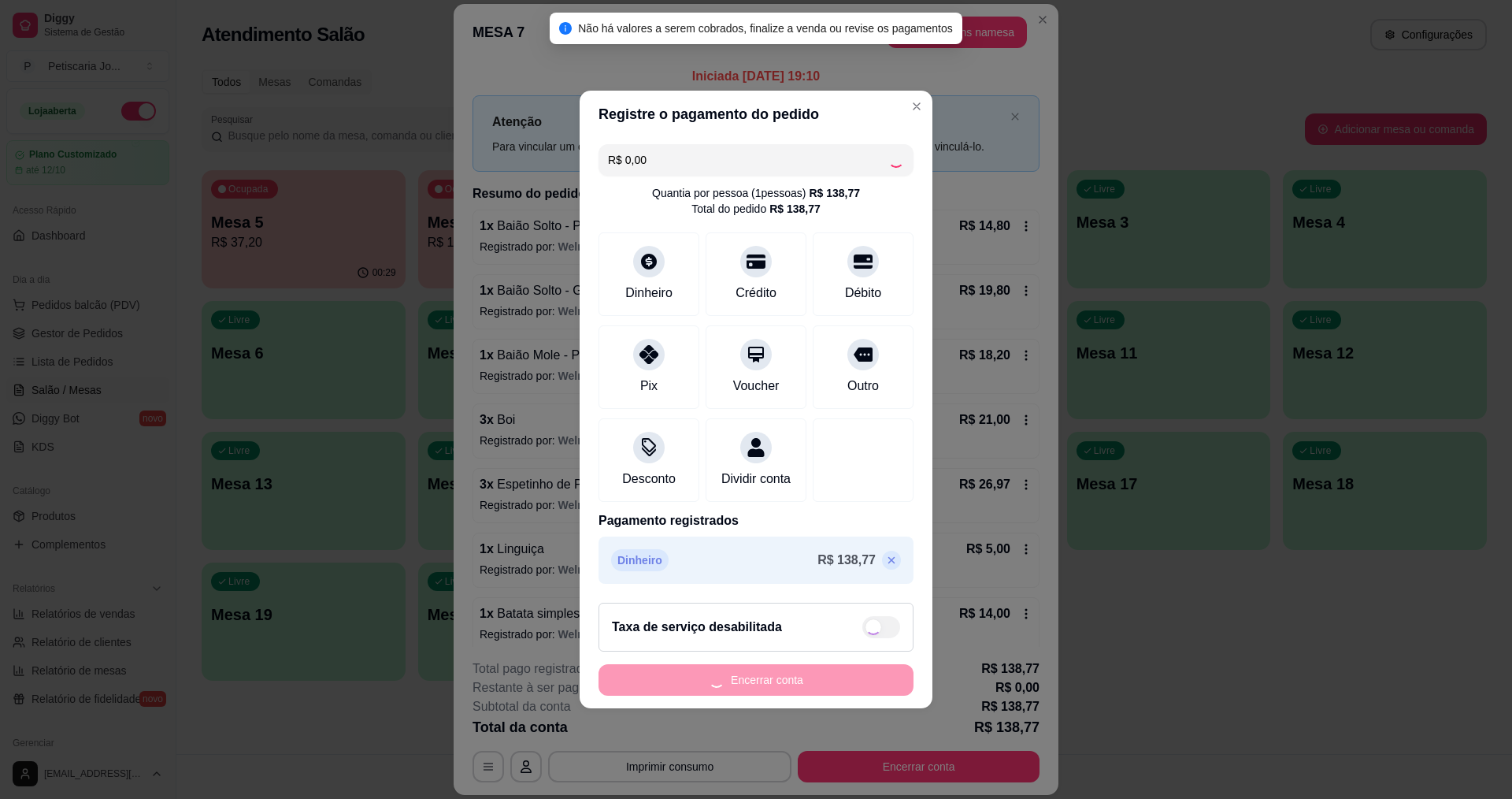
click at [754, 690] on div "Encerrar conta" at bounding box center [755, 680] width 315 height 31
checkbox input "true"
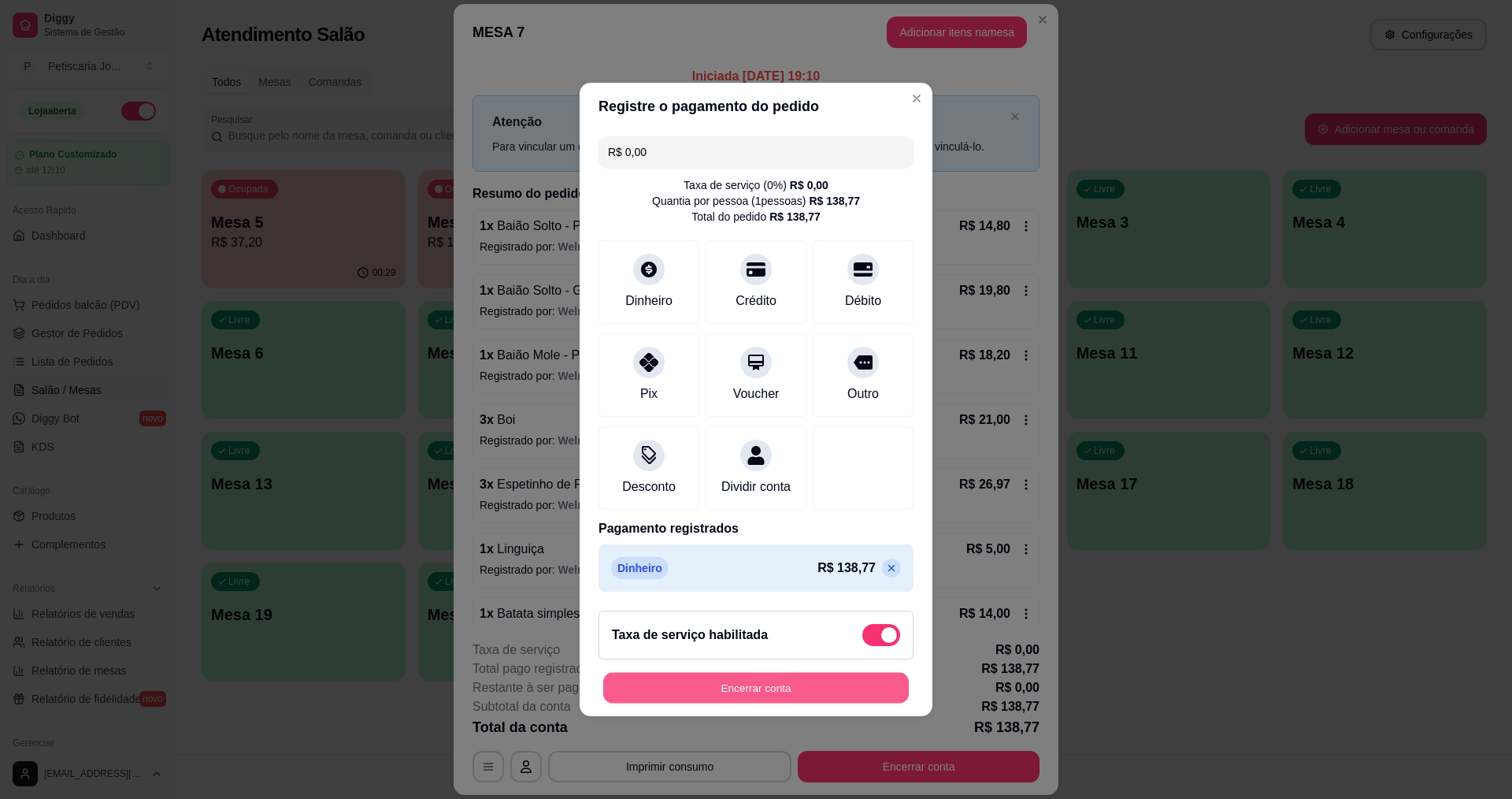
click at [762, 704] on button "Encerrar conta" at bounding box center [756, 687] width 306 height 30
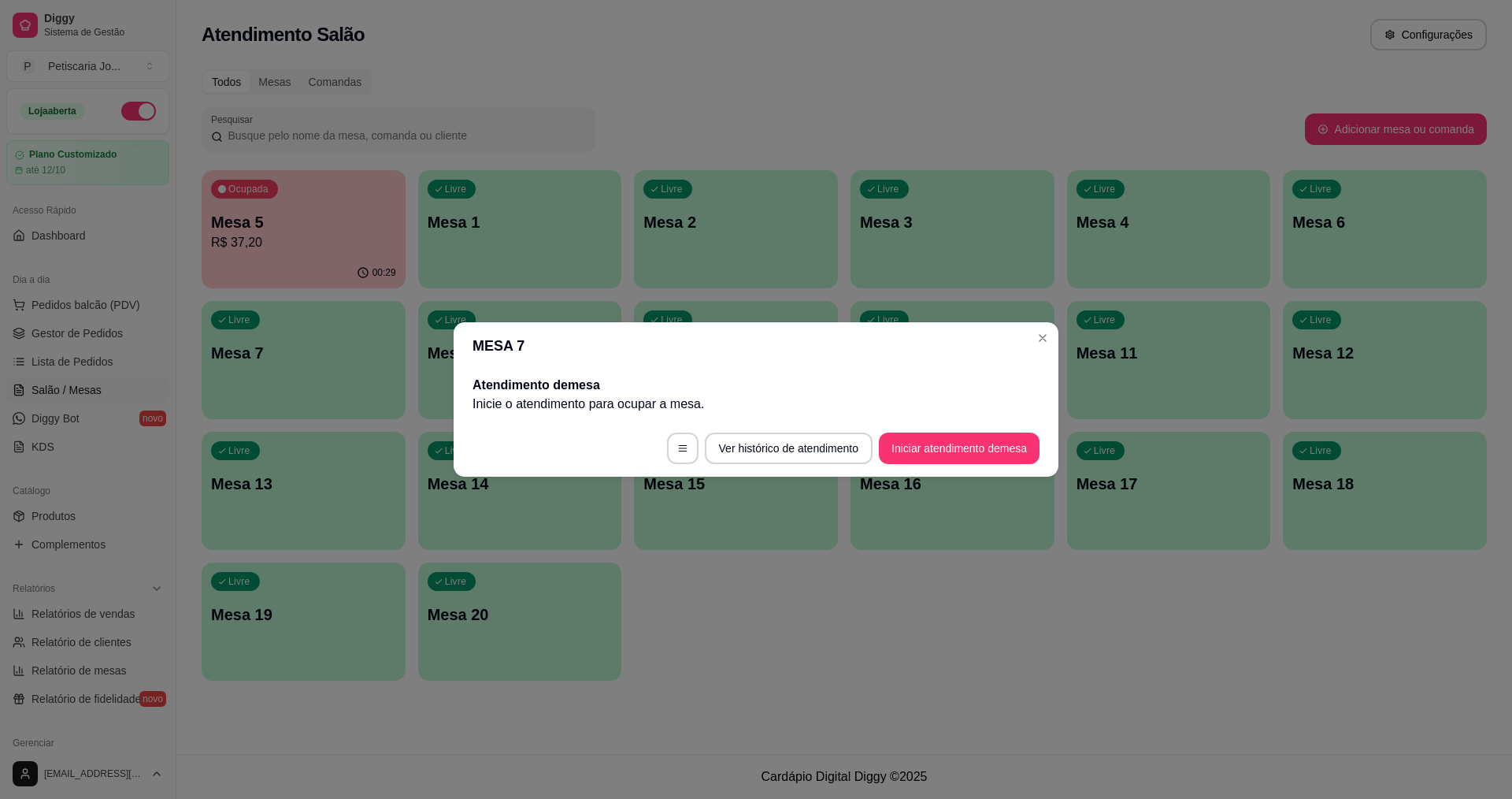
click at [1049, 368] on header "MESA 7" at bounding box center [756, 346] width 605 height 48
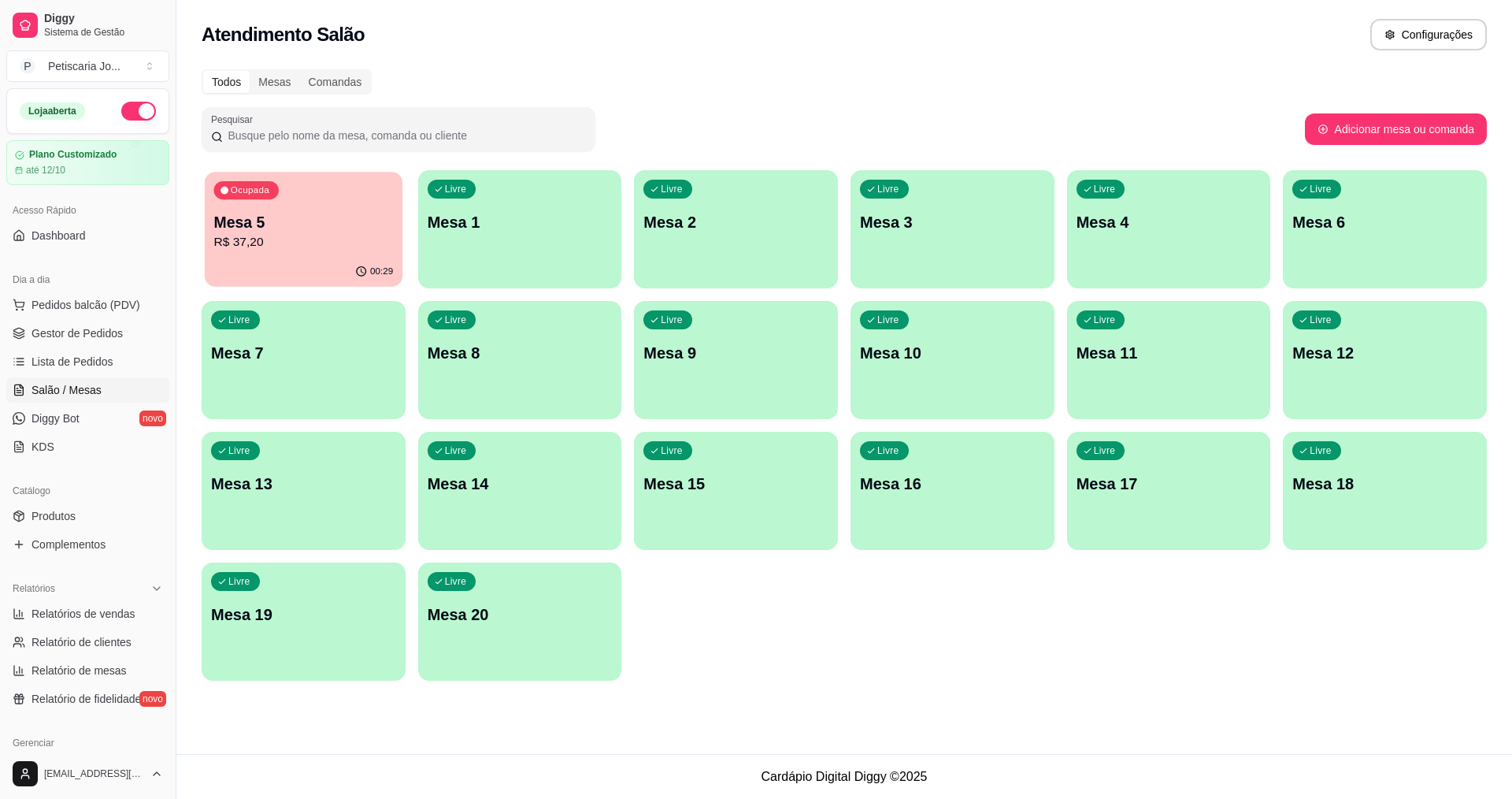
click at [330, 260] on div "00:29" at bounding box center [303, 271] width 198 height 30
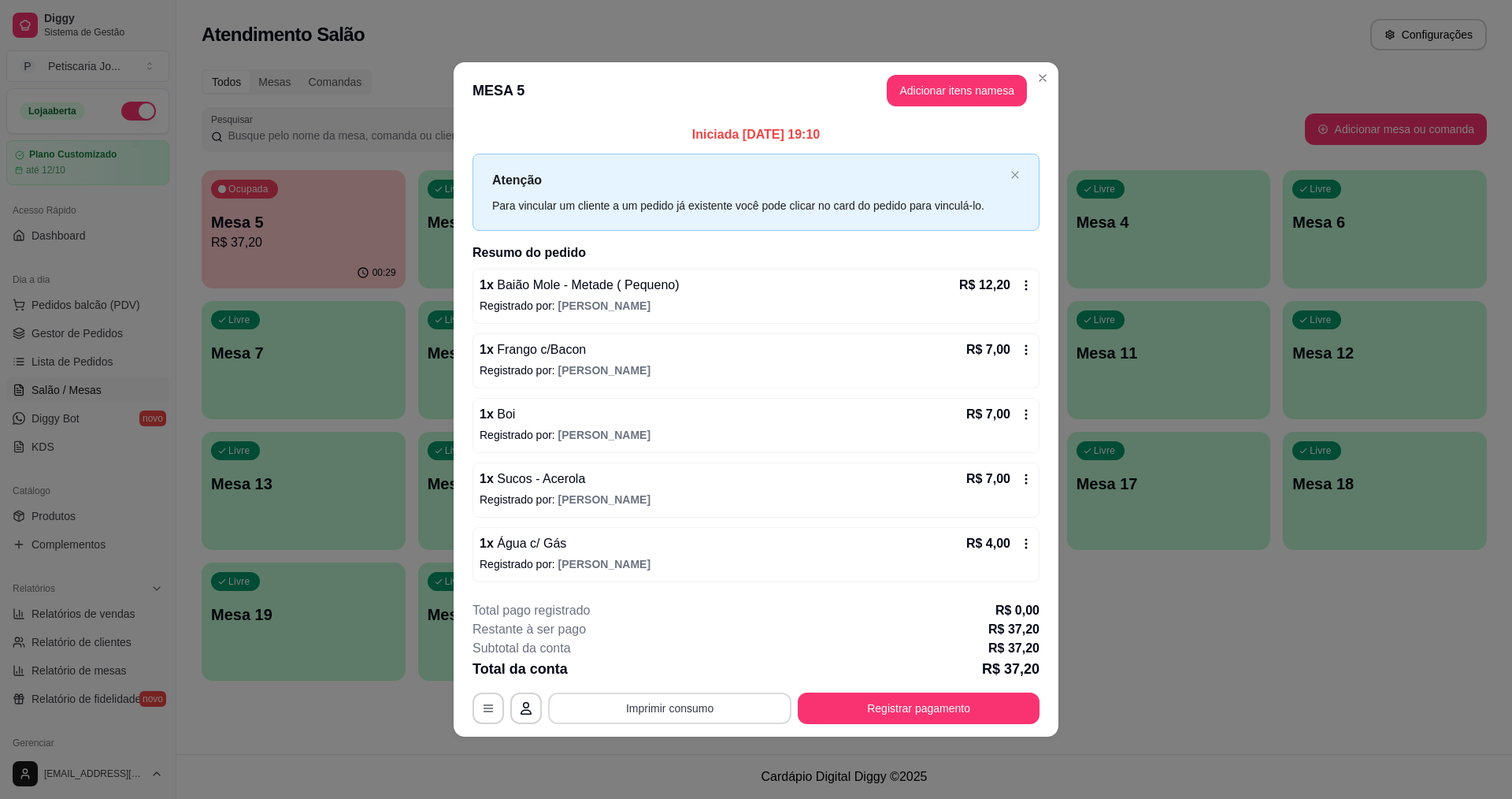
click at [671, 692] on button "Imprimir consumo" at bounding box center [670, 708] width 243 height 31
click at [675, 658] on div "Escolha a impressora IMPRESSORA" at bounding box center [675, 660] width 130 height 53
click at [666, 677] on button "IMPRESSORA" at bounding box center [675, 672] width 110 height 25
